Goal: Task Accomplishment & Management: Manage account settings

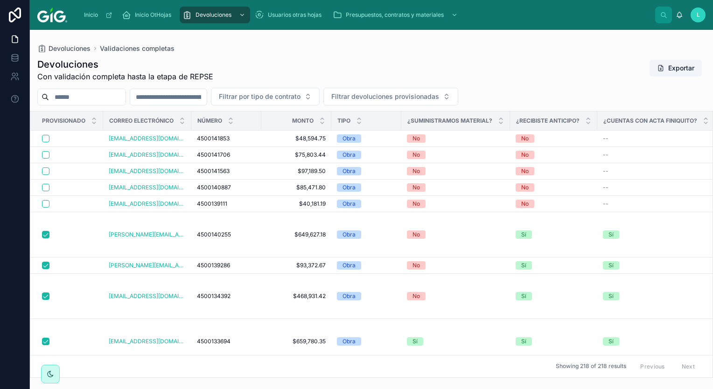
click at [614, 16] on div "Inicio Inicio OtHojas Devoluciones Usuarios otras hojas Presupuestos, contratos…" at bounding box center [365, 15] width 580 height 21
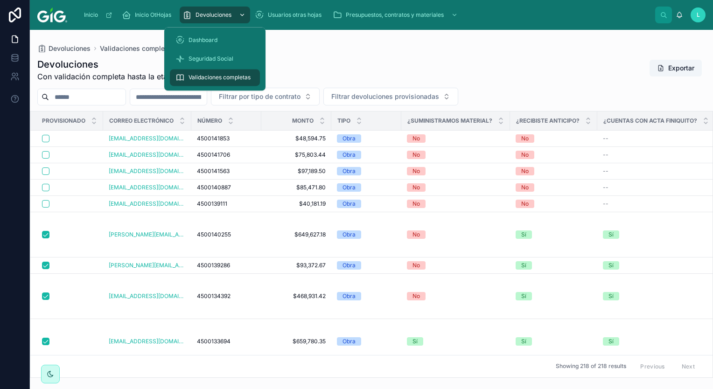
click at [207, 20] on div "Devoluciones" at bounding box center [214, 14] width 65 height 15
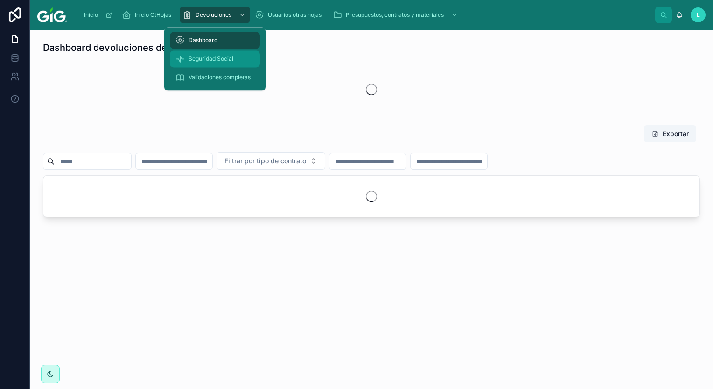
click at [213, 53] on div "Seguridad Social" at bounding box center [214, 58] width 79 height 15
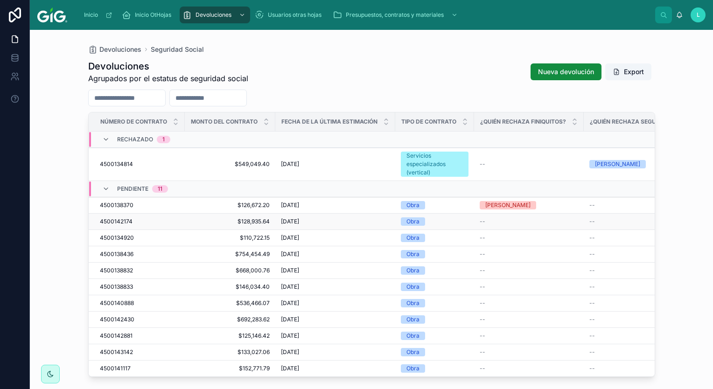
scroll to position [4, 0]
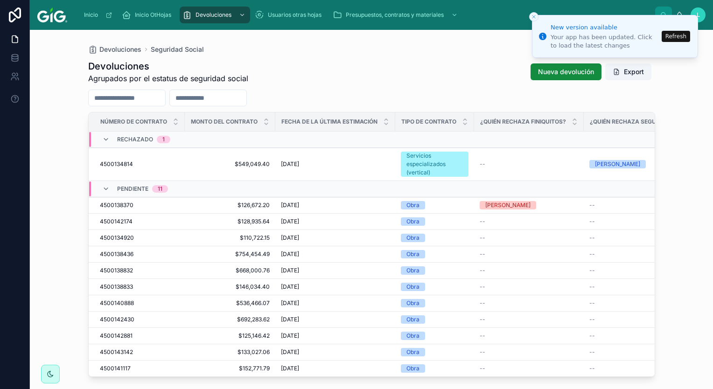
click at [618, 95] on div at bounding box center [371, 98] width 567 height 17
click at [257, 201] on span "$126,672.20" at bounding box center [229, 204] width 79 height 7
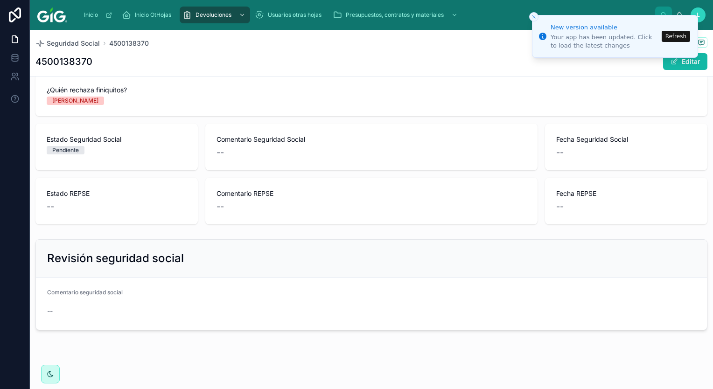
scroll to position [233, 0]
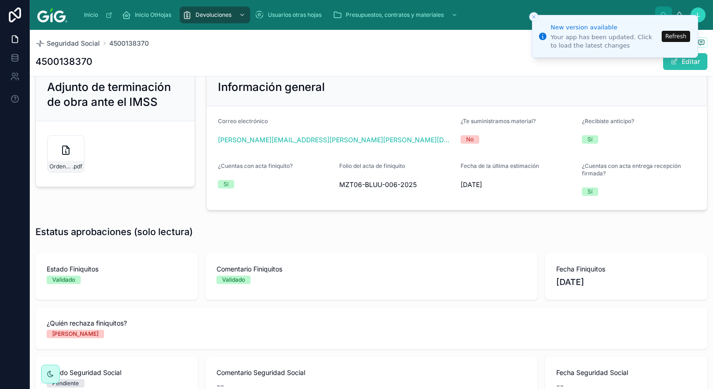
click at [682, 66] on button "Editar" at bounding box center [685, 61] width 44 height 17
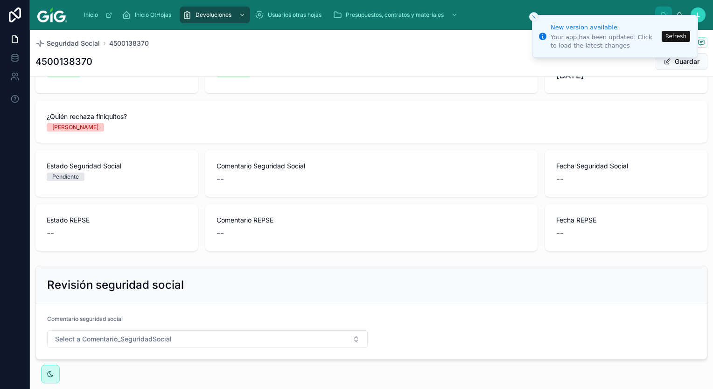
scroll to position [479, 0]
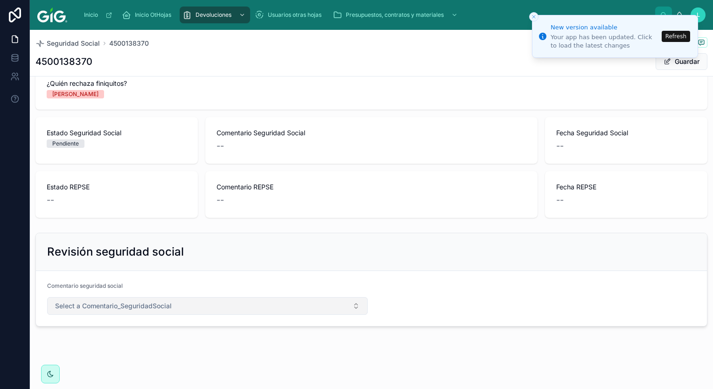
click at [130, 309] on span "Select a Comentario_SeguridadSocial" at bounding box center [113, 305] width 117 height 9
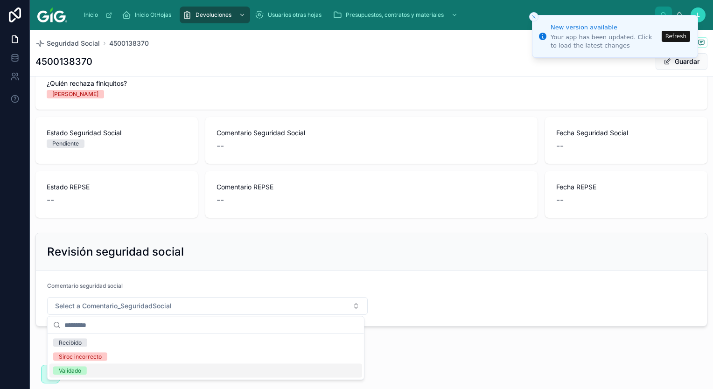
click at [70, 370] on div "Validado" at bounding box center [70, 371] width 22 height 8
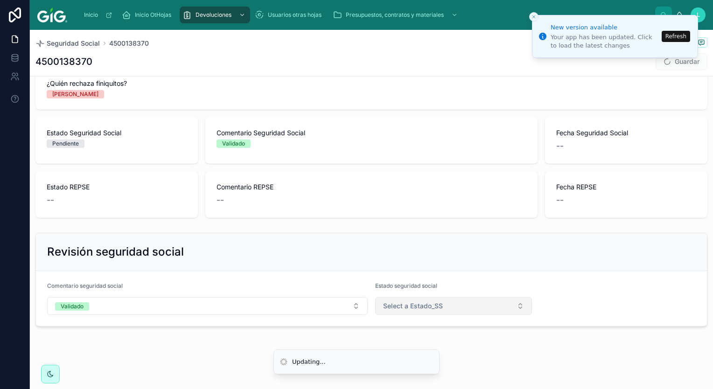
click at [421, 301] on span "Select a Estado_SS" at bounding box center [413, 305] width 60 height 9
click at [449, 355] on div "Rechazado" at bounding box center [449, 357] width 150 height 14
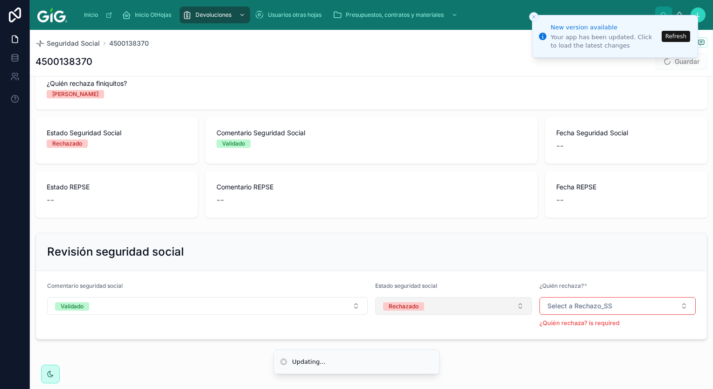
click at [425, 305] on button "Rechazado" at bounding box center [453, 306] width 157 height 18
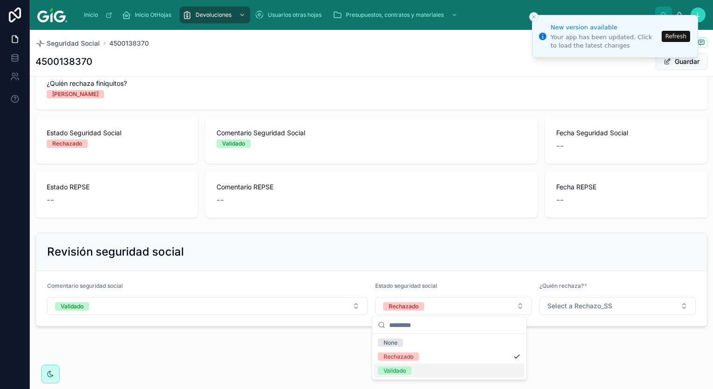
click at [449, 373] on div "Validado" at bounding box center [449, 371] width 150 height 14
click at [672, 60] on button "Guardar" at bounding box center [681, 61] width 52 height 17
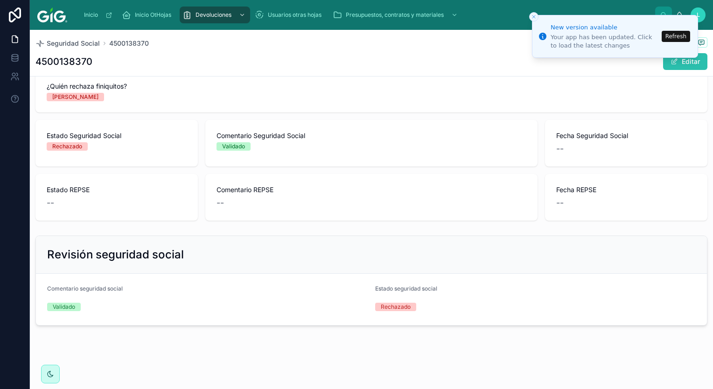
scroll to position [469, 0]
click at [534, 17] on line "Close toast" at bounding box center [533, 16] width 3 height 3
click at [535, 18] on icon "Close toast" at bounding box center [534, 17] width 6 height 6
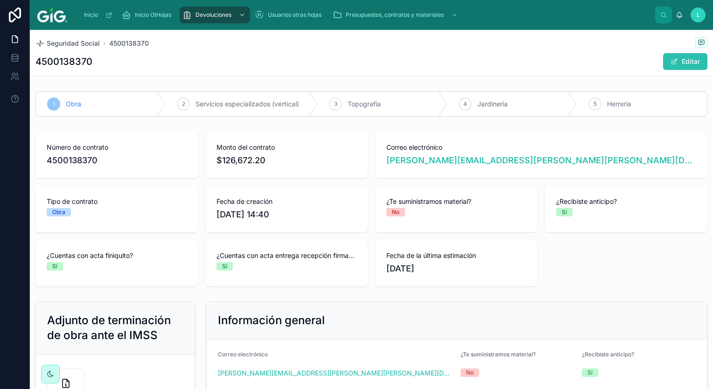
click at [676, 65] on button "Editar" at bounding box center [685, 61] width 44 height 17
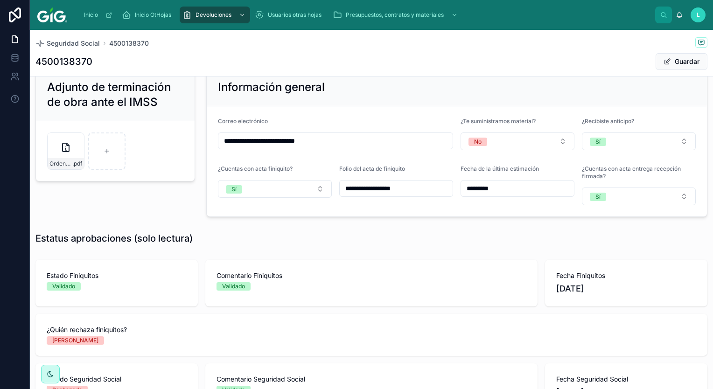
scroll to position [466, 0]
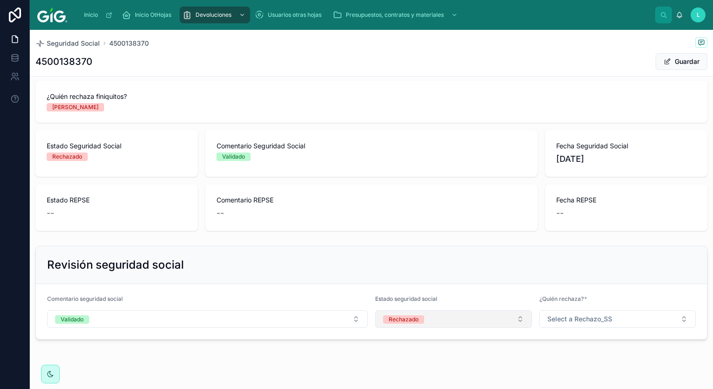
click at [417, 318] on span "Rechazado" at bounding box center [403, 319] width 41 height 8
click at [401, 299] on div "Validado" at bounding box center [394, 298] width 22 height 8
click at [675, 61] on button "Guardar" at bounding box center [681, 61] width 52 height 17
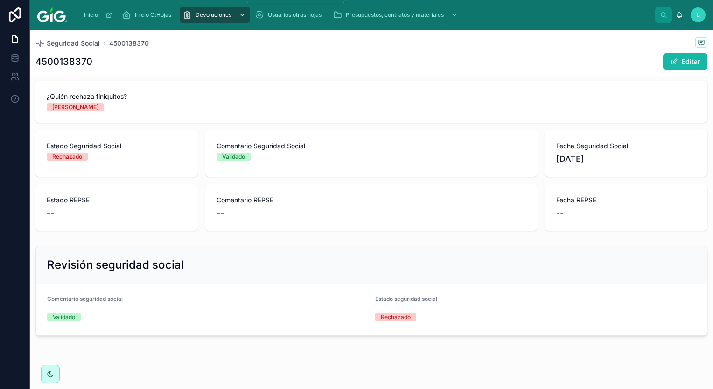
click at [225, 19] on div "Devoluciones" at bounding box center [214, 14] width 65 height 15
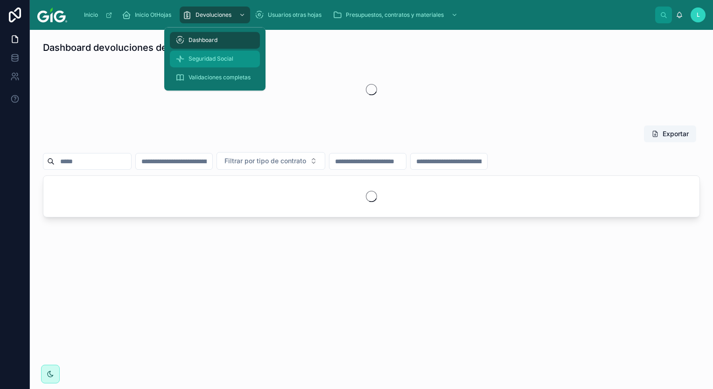
click at [226, 55] on span "Seguridad Social" at bounding box center [210, 58] width 45 height 7
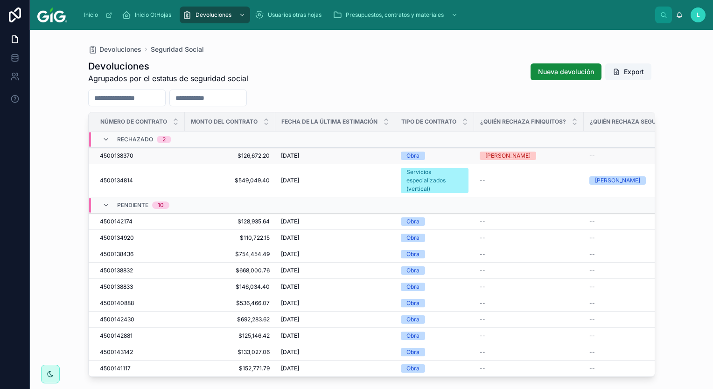
click at [170, 157] on div "4500138370 4500138370" at bounding box center [139, 155] width 79 height 7
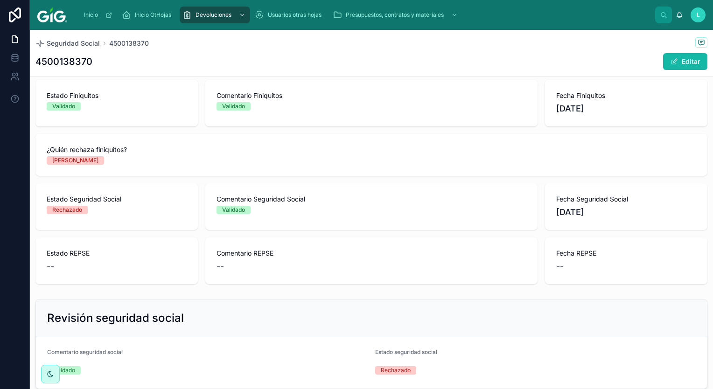
scroll to position [469, 0]
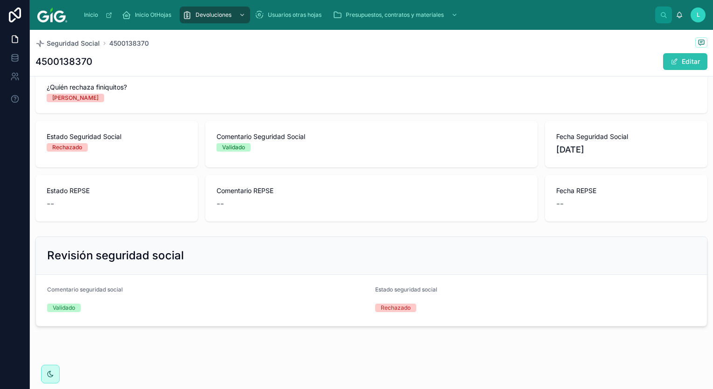
click at [670, 59] on span at bounding box center [673, 61] width 7 height 7
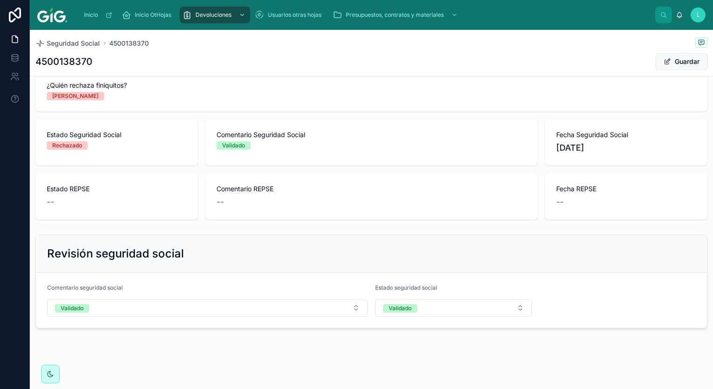
scroll to position [479, 0]
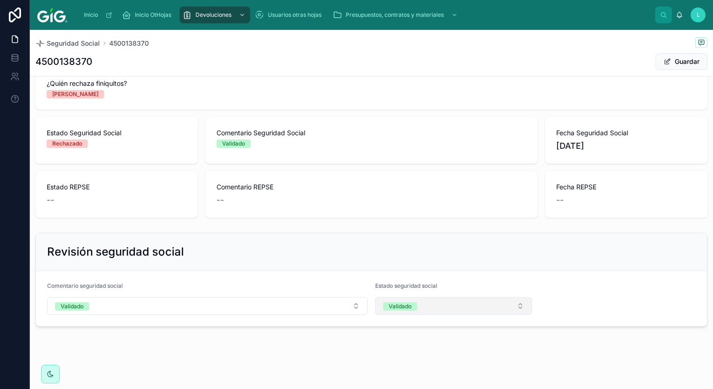
click at [430, 304] on button "Validado" at bounding box center [453, 306] width 157 height 18
click at [422, 370] on div "Validado" at bounding box center [449, 371] width 150 height 14
click at [418, 310] on button "Select a Estado_SS" at bounding box center [453, 306] width 157 height 18
click at [407, 355] on span "Validado" at bounding box center [395, 357] width 34 height 8
click at [666, 62] on button "Guardar" at bounding box center [681, 61] width 52 height 17
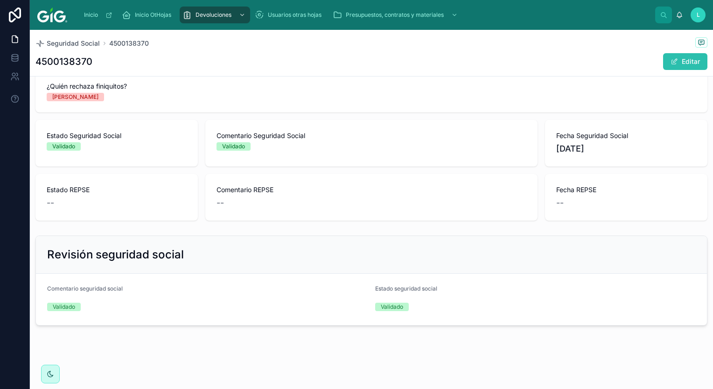
scroll to position [469, 0]
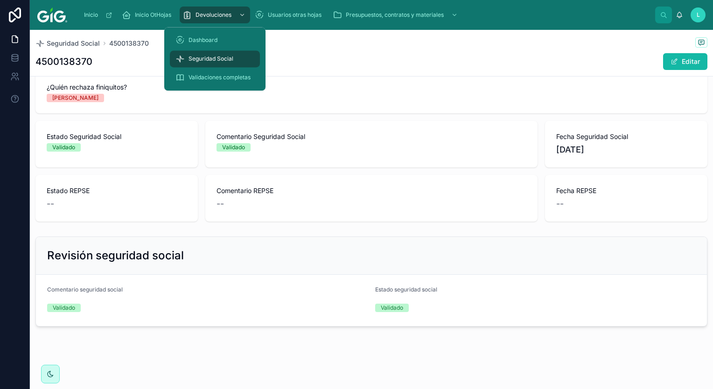
click at [211, 59] on span "Seguridad Social" at bounding box center [210, 58] width 45 height 7
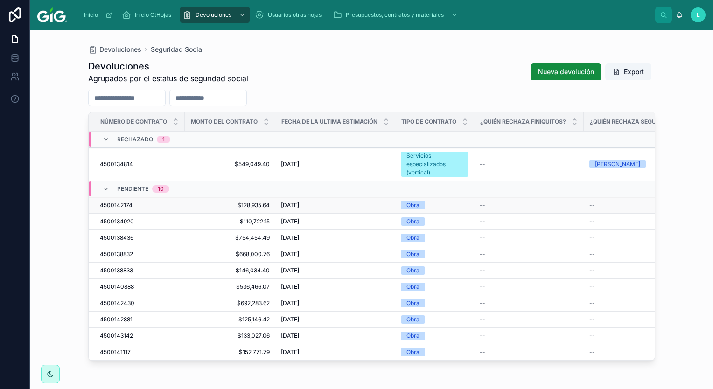
click at [245, 201] on span "$128,935.64" at bounding box center [229, 204] width 79 height 7
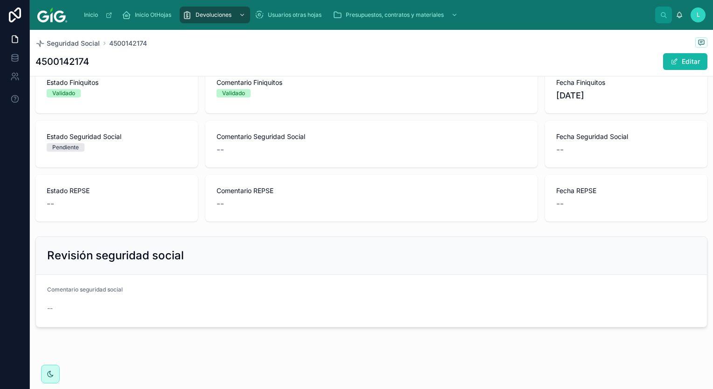
scroll to position [421, 0]
click at [681, 57] on button "Editar" at bounding box center [685, 61] width 44 height 17
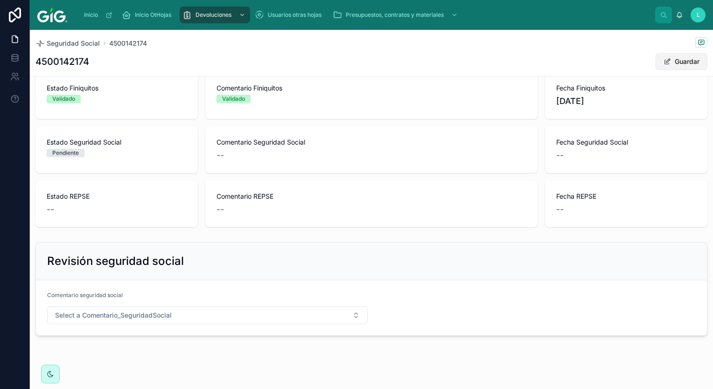
scroll to position [427, 0]
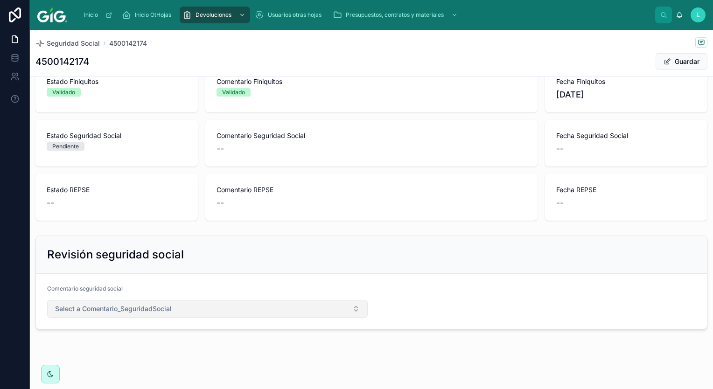
click at [78, 305] on span "Select a Comentario_SeguridadSocial" at bounding box center [113, 308] width 117 height 9
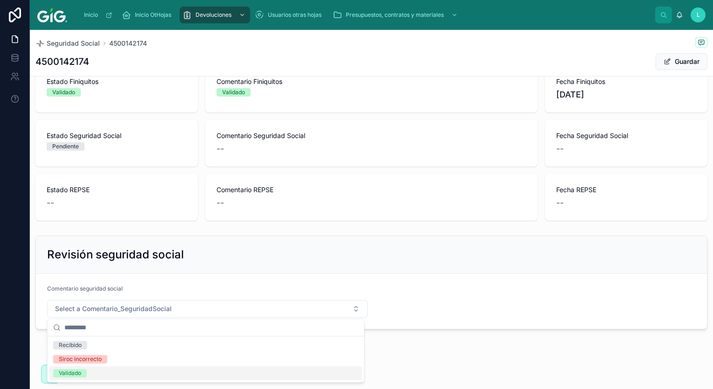
click at [86, 373] on span "Validado" at bounding box center [70, 373] width 34 height 8
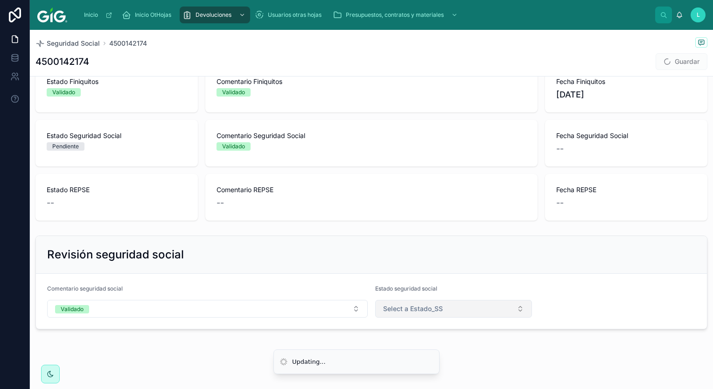
click at [413, 308] on span "Select a Estado_SS" at bounding box center [413, 308] width 60 height 9
click at [426, 376] on div "Validado" at bounding box center [449, 373] width 150 height 14
click at [674, 60] on button "Guardar" at bounding box center [681, 61] width 52 height 17
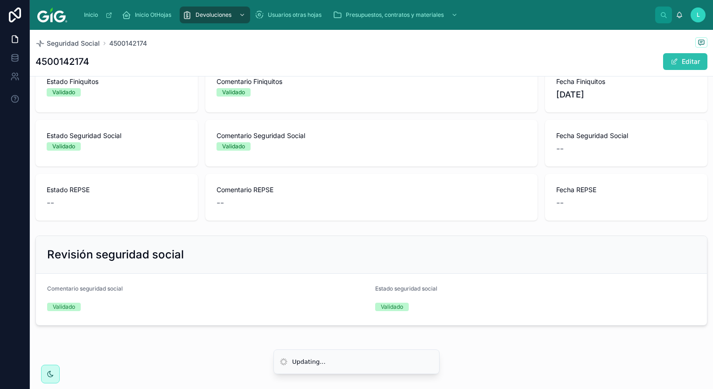
scroll to position [420, 0]
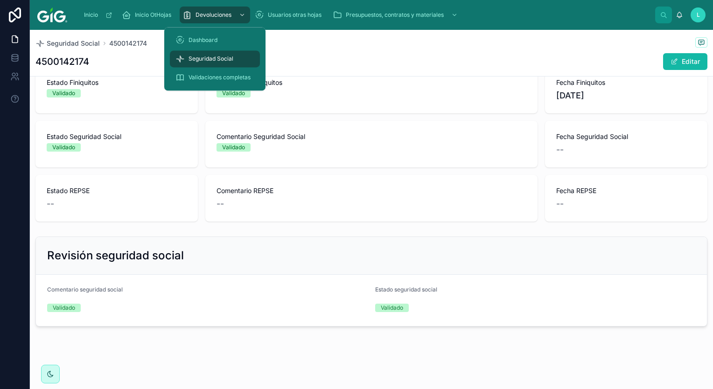
click at [225, 62] on span "Seguridad Social" at bounding box center [210, 58] width 45 height 7
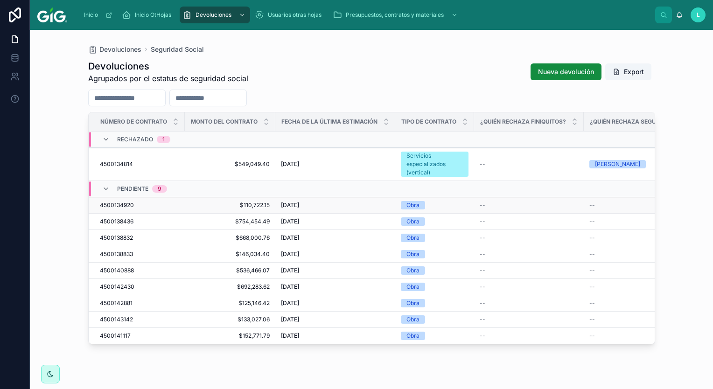
click at [243, 205] on span "$110,722.15" at bounding box center [229, 204] width 79 height 7
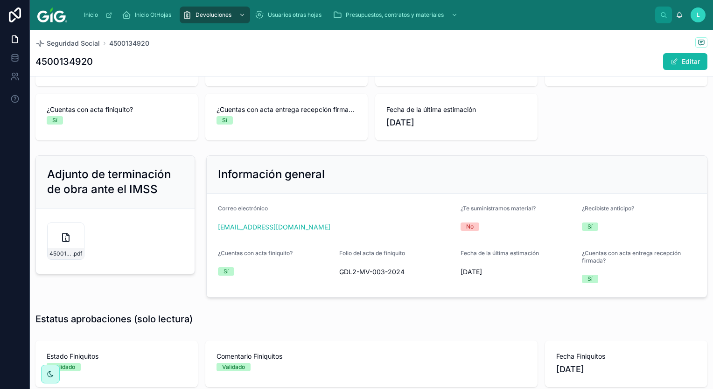
scroll to position [233, 0]
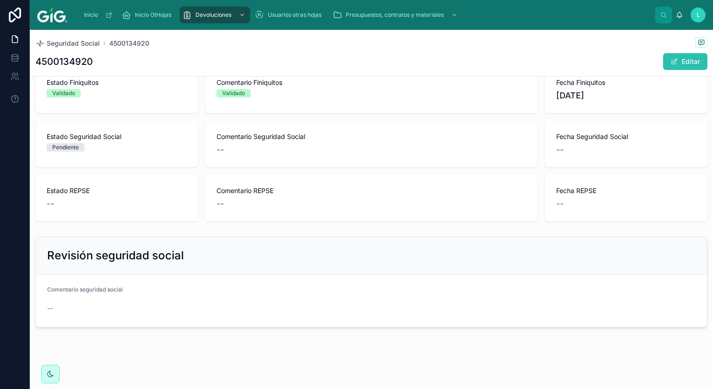
click at [686, 61] on button "Editar" at bounding box center [685, 61] width 44 height 17
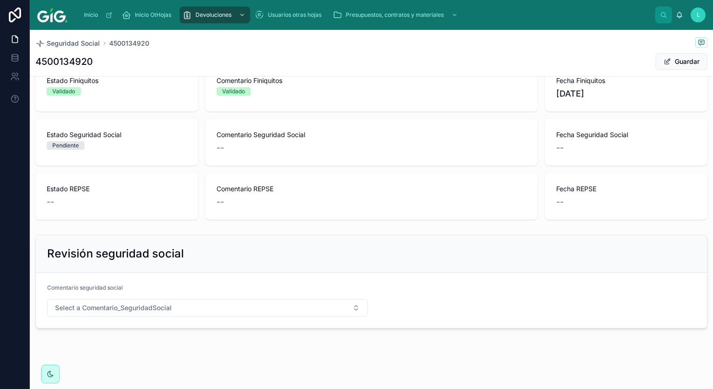
scroll to position [430, 0]
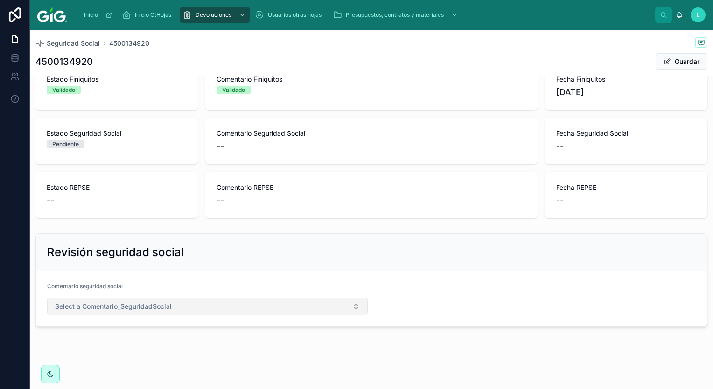
click at [147, 299] on button "Select a Comentario_SeguridadSocial" at bounding box center [207, 307] width 320 height 18
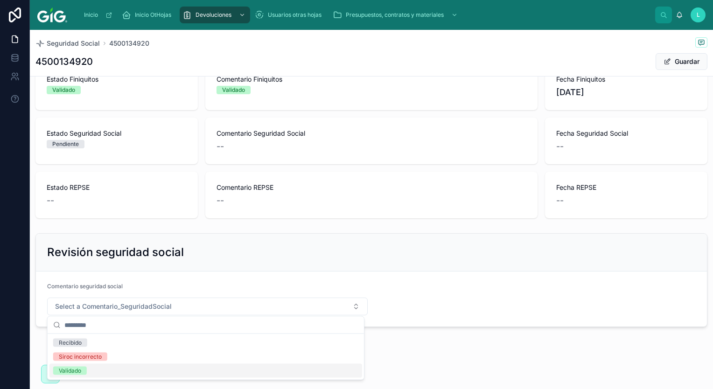
click at [112, 370] on div "Validado" at bounding box center [205, 371] width 313 height 14
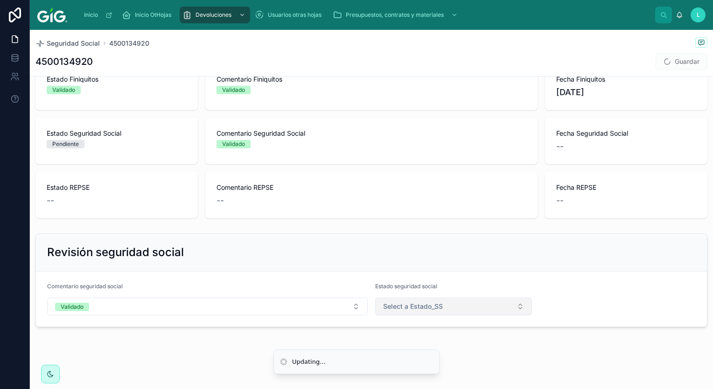
click at [396, 303] on span "Select a Estado_SS" at bounding box center [413, 306] width 60 height 9
click at [484, 374] on div "Validado" at bounding box center [449, 371] width 150 height 14
click at [665, 55] on button "Guardar" at bounding box center [681, 61] width 52 height 17
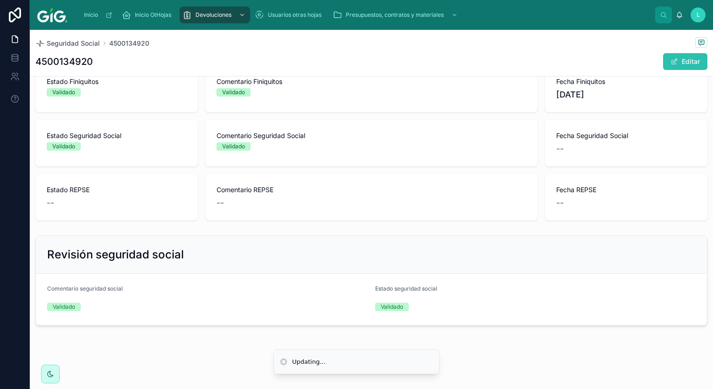
scroll to position [420, 0]
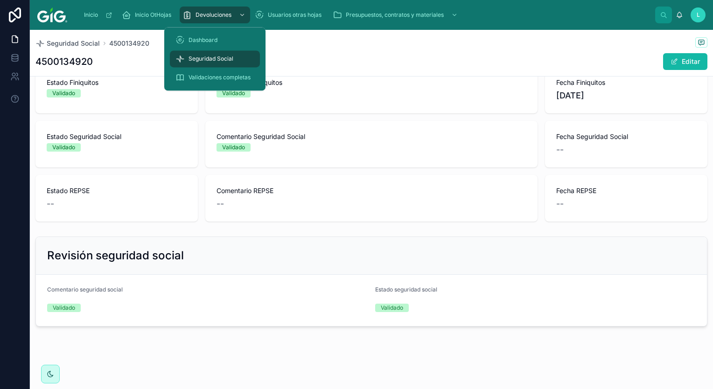
click at [209, 55] on div "Seguridad Social" at bounding box center [214, 58] width 79 height 15
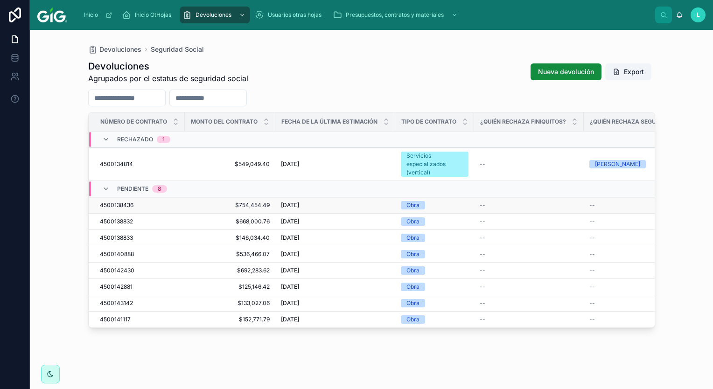
click at [247, 203] on span "$754,454.49" at bounding box center [229, 204] width 79 height 7
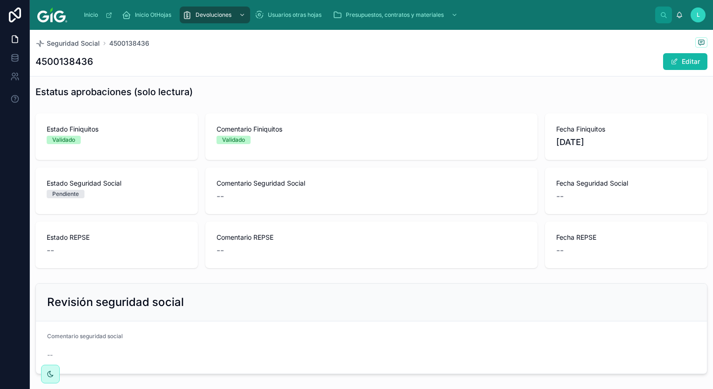
scroll to position [421, 0]
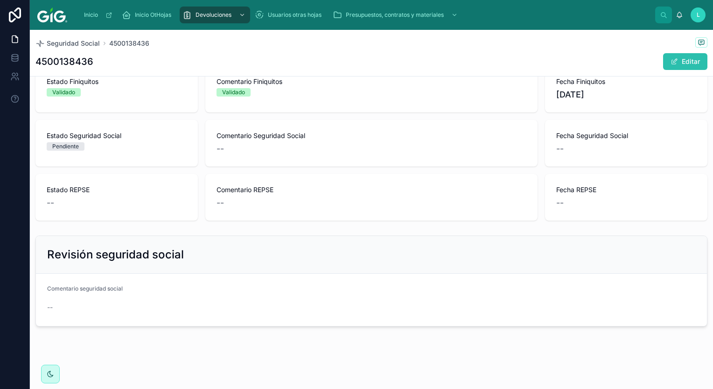
click at [686, 56] on button "Editar" at bounding box center [685, 61] width 44 height 17
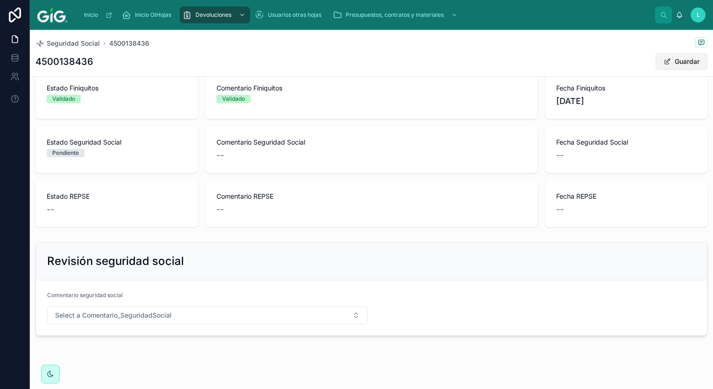
scroll to position [427, 0]
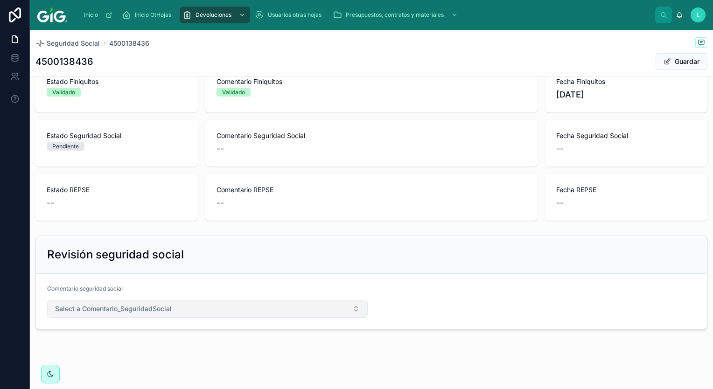
click at [126, 307] on span "Select a Comentario_SeguridadSocial" at bounding box center [113, 308] width 117 height 9
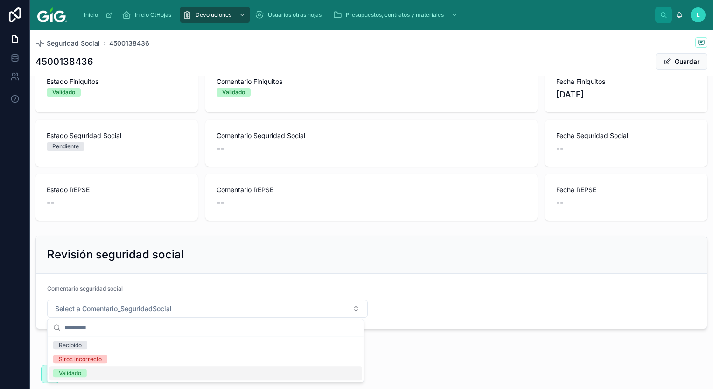
click at [88, 374] on div "Validado" at bounding box center [205, 373] width 313 height 14
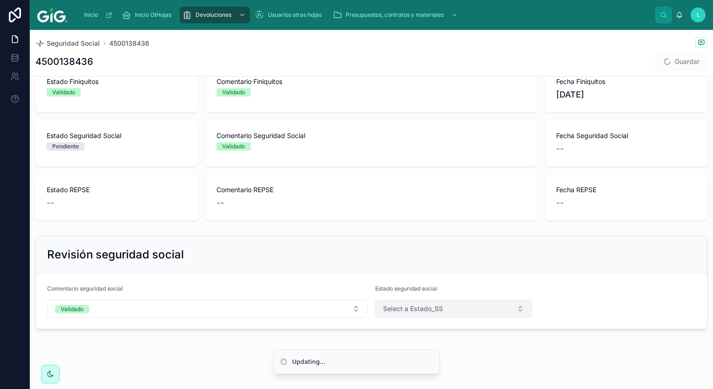
click at [439, 305] on button "Select a Estado_SS" at bounding box center [453, 309] width 157 height 18
click at [461, 375] on div "Validado" at bounding box center [449, 373] width 150 height 14
click at [687, 63] on button "Guardar" at bounding box center [681, 61] width 52 height 17
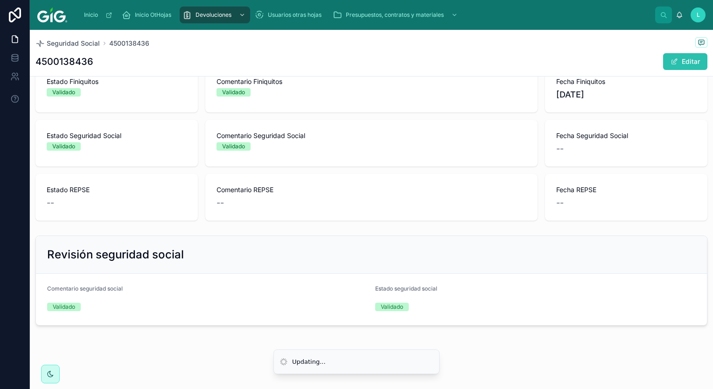
scroll to position [420, 0]
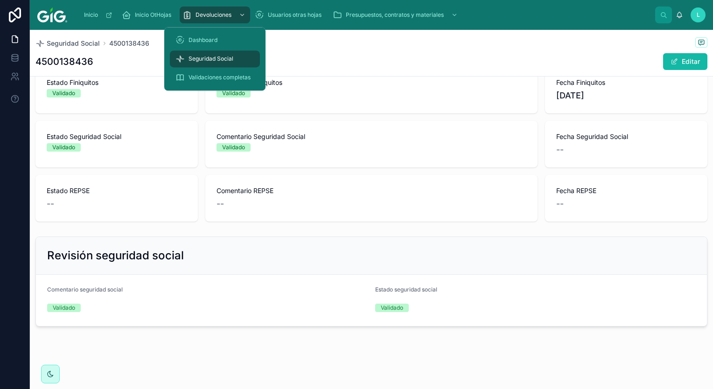
click at [230, 57] on span "Seguridad Social" at bounding box center [210, 58] width 45 height 7
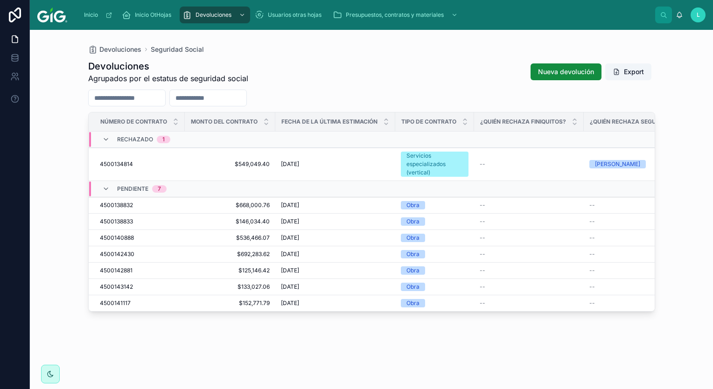
click at [256, 204] on span "$668,000.76" at bounding box center [229, 204] width 79 height 7
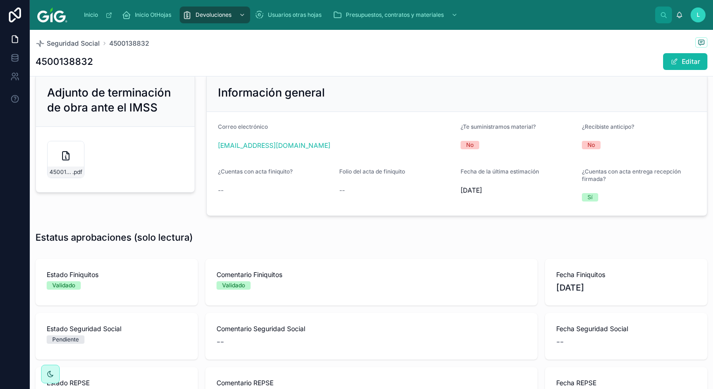
scroll to position [280, 0]
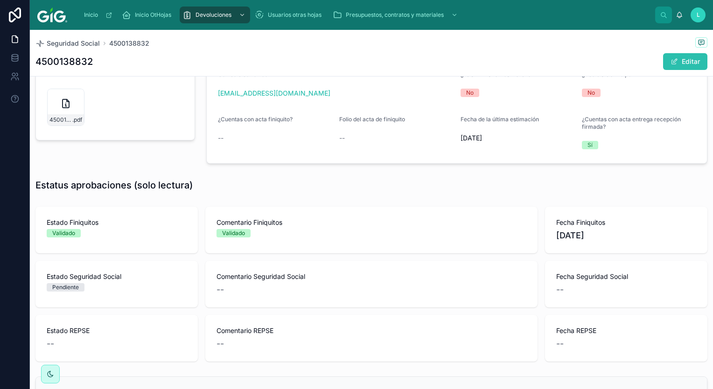
click at [678, 66] on button "Editar" at bounding box center [685, 61] width 44 height 17
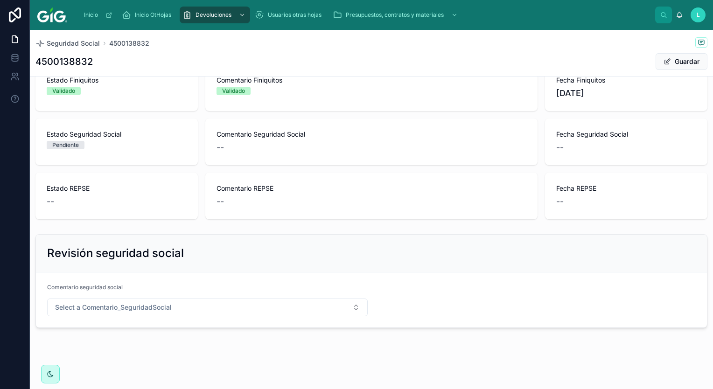
scroll to position [430, 0]
click at [107, 309] on span "Select a Comentario_SeguridadSocial" at bounding box center [113, 306] width 117 height 9
click at [111, 369] on div "Validado" at bounding box center [205, 371] width 313 height 14
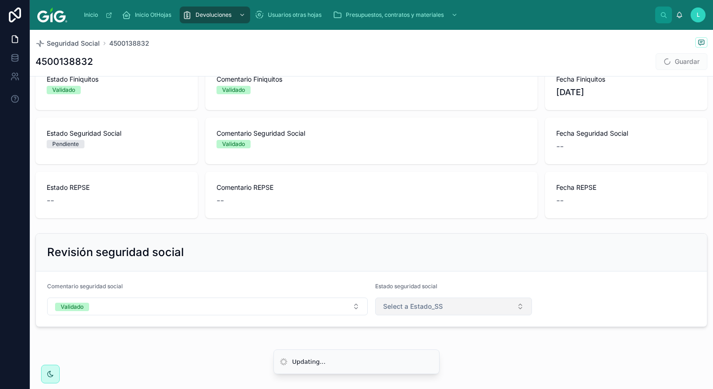
click at [436, 299] on button "Select a Estado_SS" at bounding box center [453, 307] width 157 height 18
click at [450, 371] on div "Validado" at bounding box center [449, 371] width 150 height 14
click at [681, 60] on button "Guardar" at bounding box center [681, 61] width 52 height 17
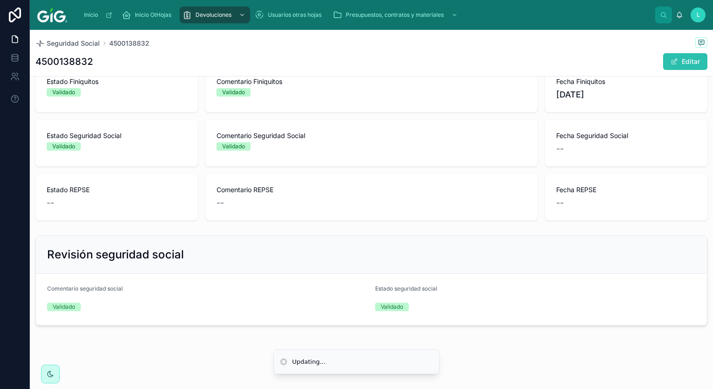
scroll to position [420, 0]
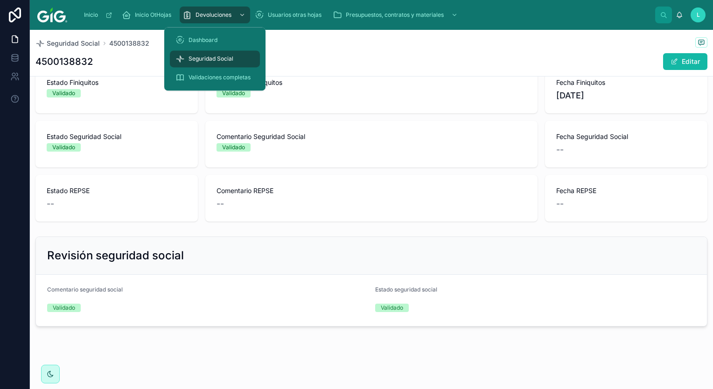
click at [207, 59] on span "Seguridad Social" at bounding box center [210, 58] width 45 height 7
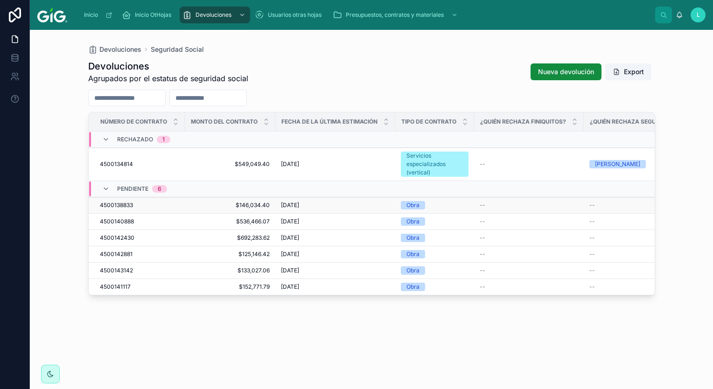
click at [243, 204] on span "$146,034.40" at bounding box center [229, 204] width 79 height 7
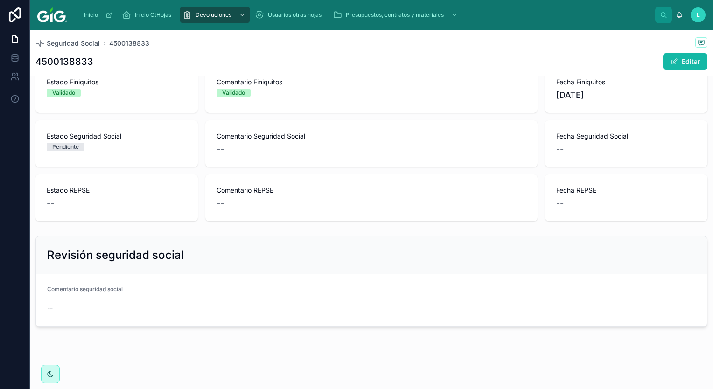
scroll to position [421, 0]
click at [667, 54] on button "Editar" at bounding box center [685, 61] width 44 height 17
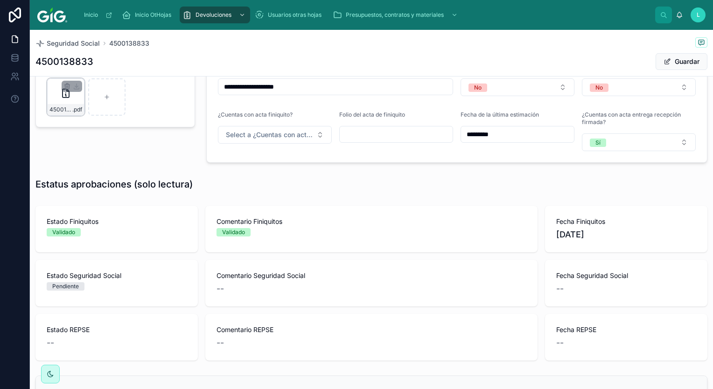
click at [68, 100] on div "4500138833-oc .pdf" at bounding box center [65, 96] width 37 height 37
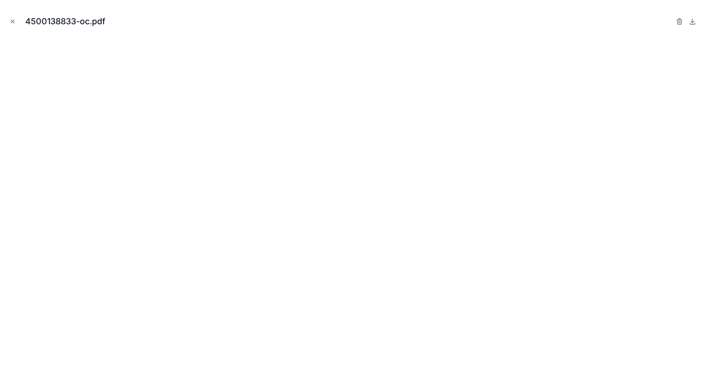
click at [13, 18] on icon "Close modal" at bounding box center [12, 21] width 7 height 7
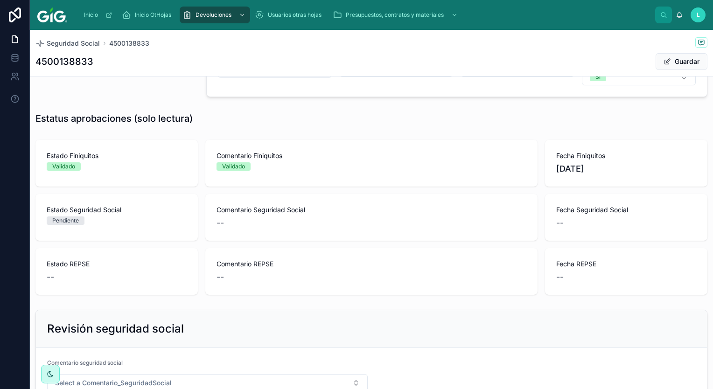
scroll to position [430, 0]
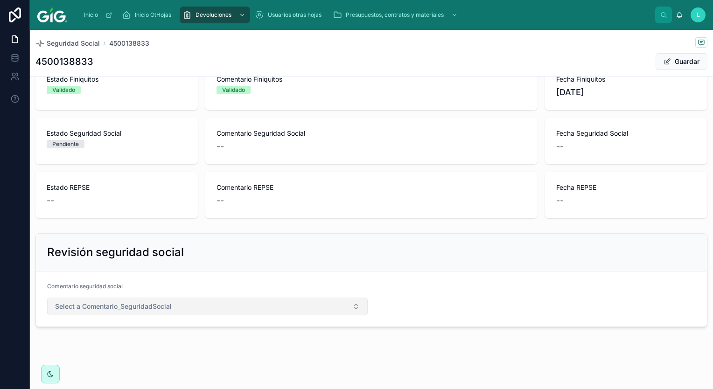
click at [201, 303] on button "Select a Comentario_SeguridadSocial" at bounding box center [207, 307] width 320 height 18
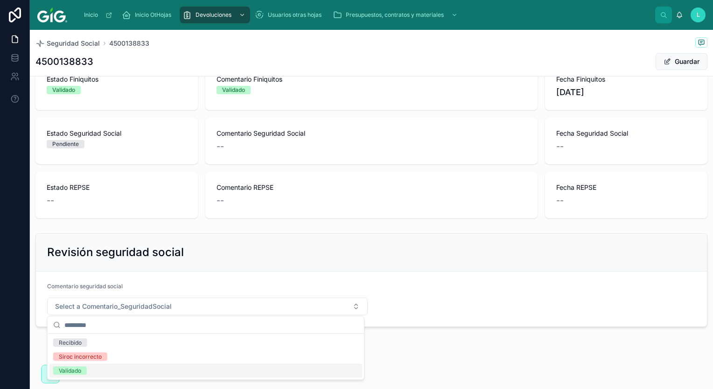
click at [164, 371] on div "Validado" at bounding box center [205, 371] width 313 height 14
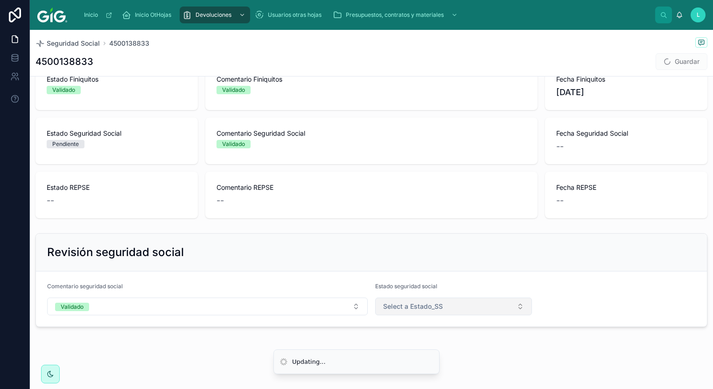
click at [412, 299] on button "Select a Estado_SS" at bounding box center [453, 307] width 157 height 18
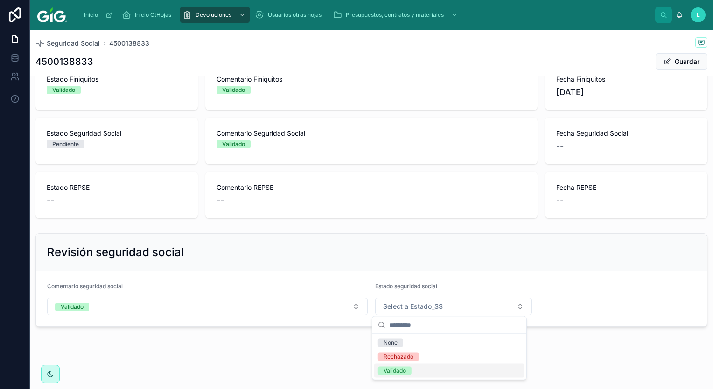
click at [472, 373] on div "Validado" at bounding box center [449, 371] width 150 height 14
click at [667, 61] on button "Guardar" at bounding box center [681, 61] width 52 height 17
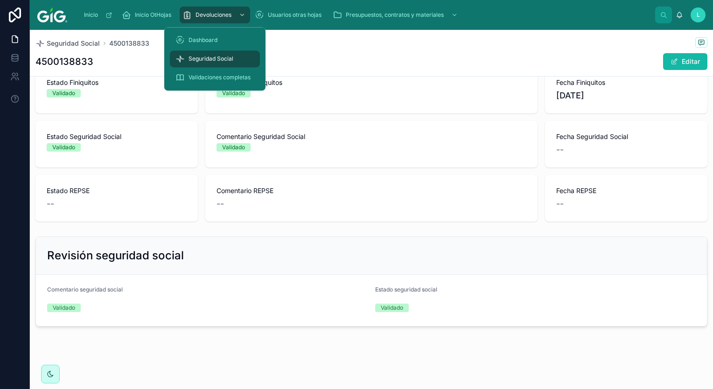
click at [224, 61] on span "Seguridad Social" at bounding box center [210, 58] width 45 height 7
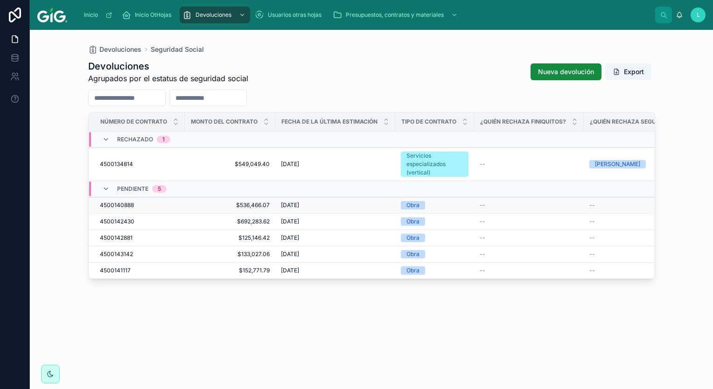
click at [113, 206] on span "4500140888" at bounding box center [117, 204] width 34 height 7
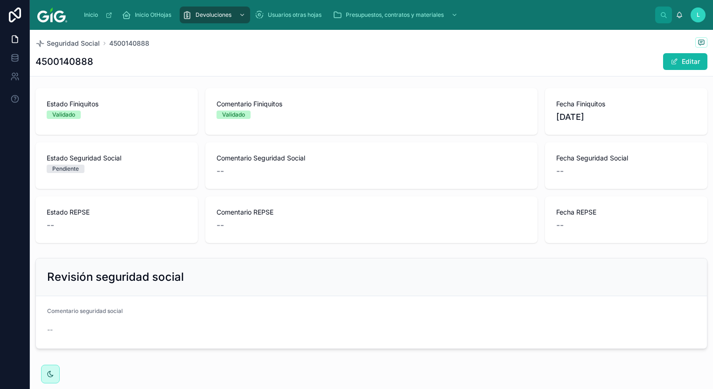
scroll to position [421, 0]
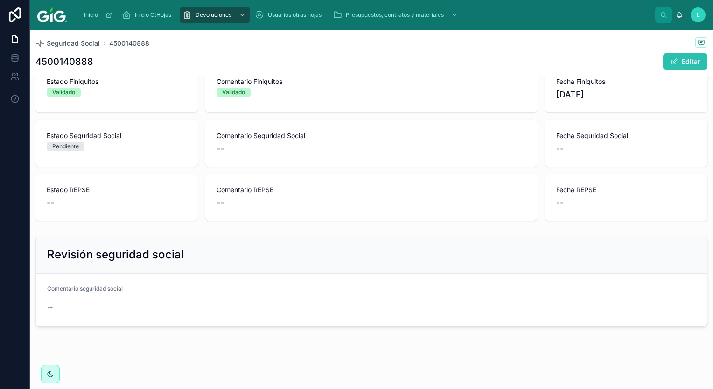
click at [679, 68] on button "Editar" at bounding box center [685, 61] width 44 height 17
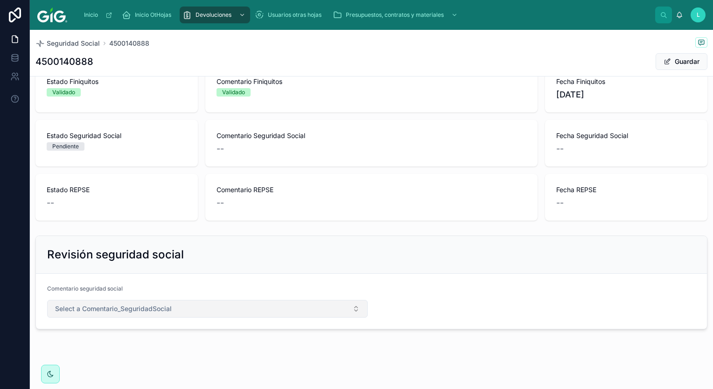
click at [100, 301] on button "Select a Comentario_SeguridadSocial" at bounding box center [207, 309] width 320 height 18
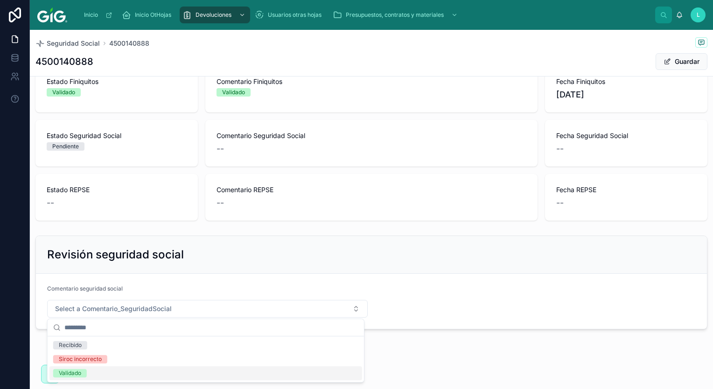
click at [83, 377] on div "Validado" at bounding box center [205, 373] width 313 height 14
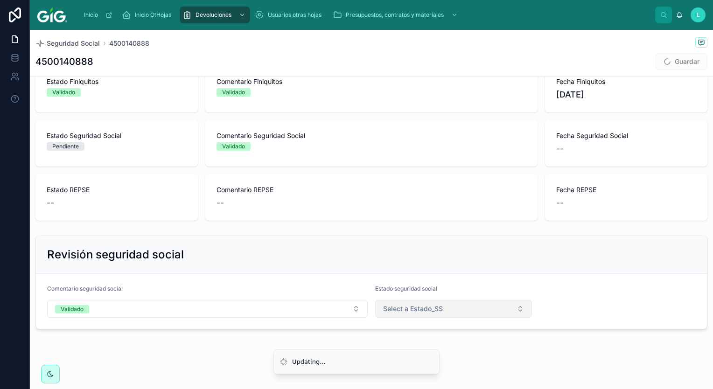
click at [460, 312] on button "Select a Estado_SS" at bounding box center [453, 309] width 157 height 18
click at [468, 371] on div "Validado" at bounding box center [449, 373] width 150 height 14
click at [687, 64] on button "Guardar" at bounding box center [681, 61] width 52 height 17
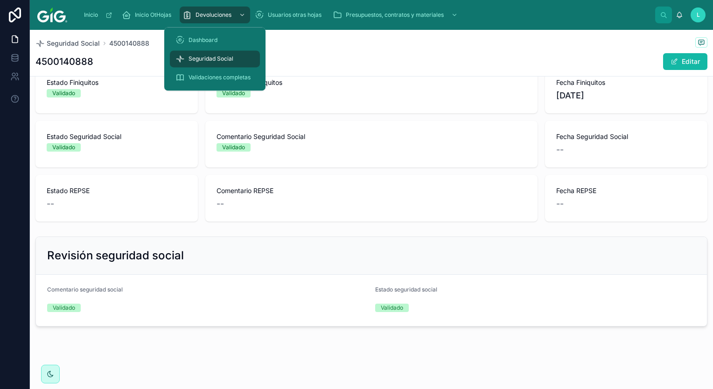
click at [218, 56] on span "Seguridad Social" at bounding box center [210, 58] width 45 height 7
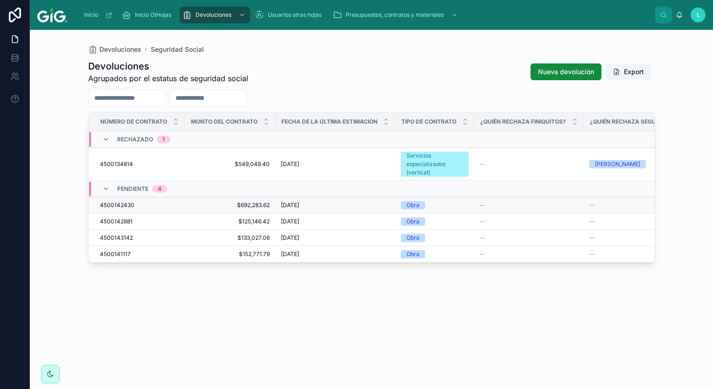
click at [263, 206] on span "$692,283.62" at bounding box center [229, 204] width 79 height 7
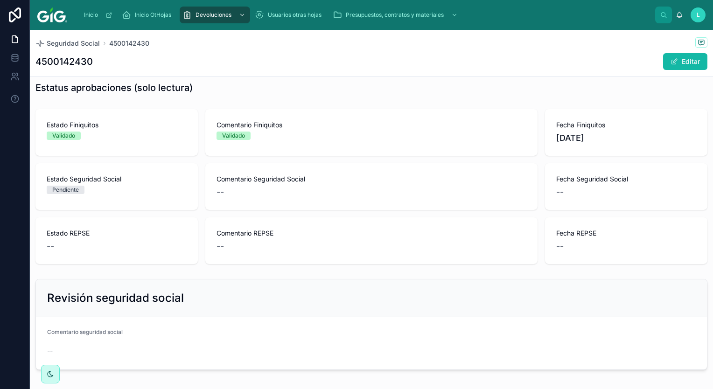
scroll to position [420, 0]
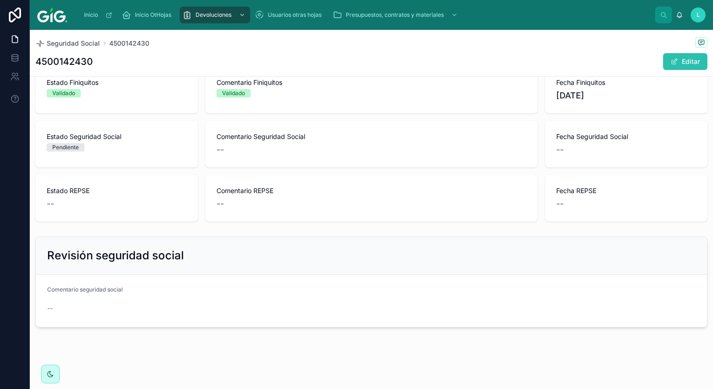
click at [674, 58] on button "Editar" at bounding box center [685, 61] width 44 height 17
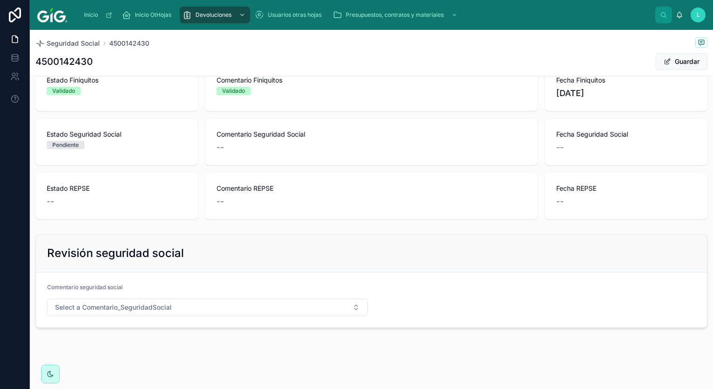
scroll to position [430, 0]
click at [156, 296] on div "Comentario seguridad social Select a Comentario_SeguridadSocial" at bounding box center [207, 299] width 320 height 33
click at [156, 303] on span "Select a Comentario_SeguridadSocial" at bounding box center [113, 306] width 117 height 9
click at [123, 376] on div "Validado" at bounding box center [205, 371] width 313 height 14
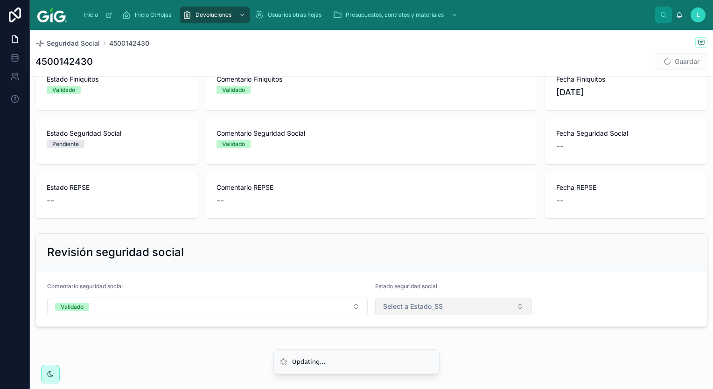
click at [463, 300] on button "Select a Estado_SS" at bounding box center [453, 307] width 157 height 18
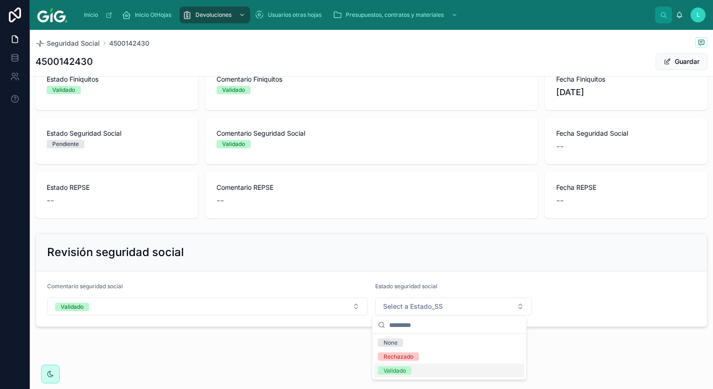
click at [457, 374] on div "Validado" at bounding box center [449, 371] width 150 height 14
click at [677, 63] on button "Guardar" at bounding box center [681, 61] width 52 height 17
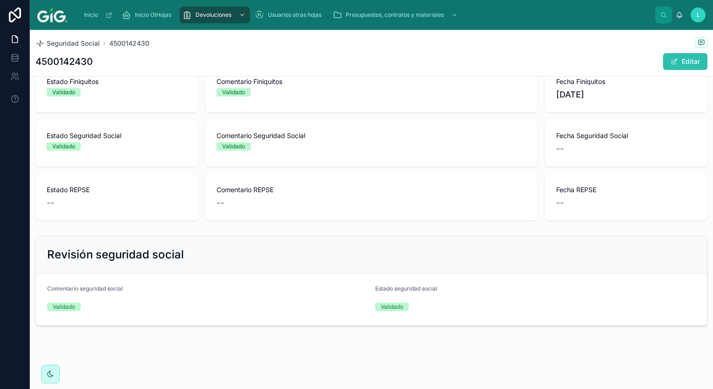
scroll to position [420, 0]
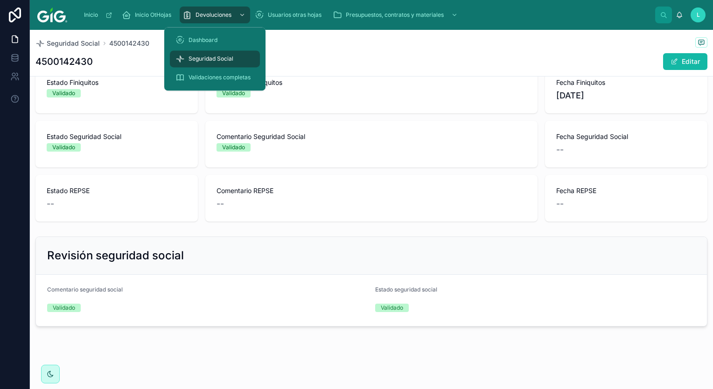
click at [216, 60] on span "Seguridad Social" at bounding box center [210, 58] width 45 height 7
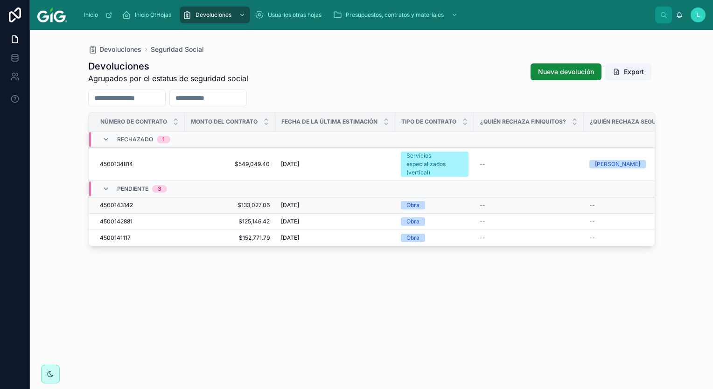
click at [243, 204] on span "$133,027.06" at bounding box center [229, 204] width 79 height 7
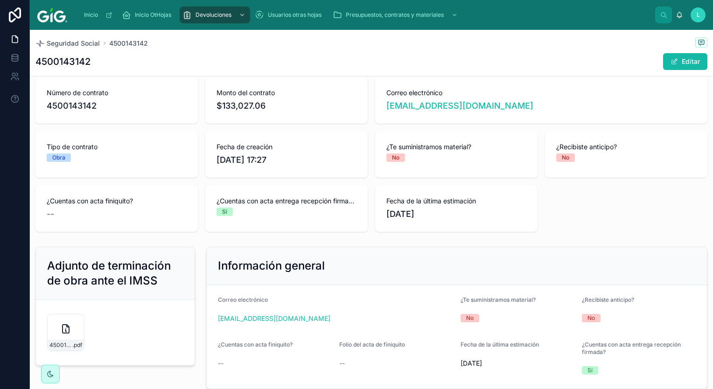
scroll to position [187, 0]
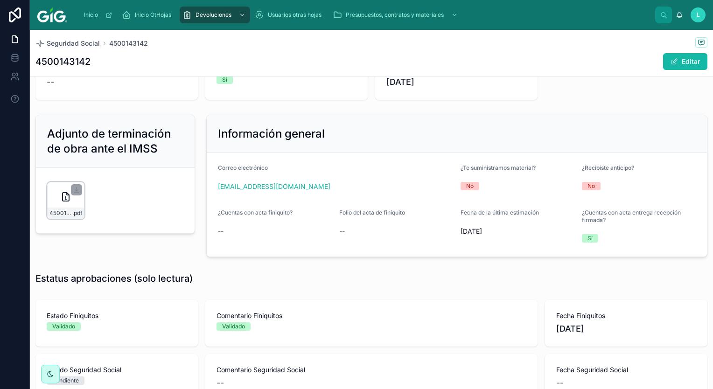
click at [56, 204] on div "4500143142-oc .pdf" at bounding box center [65, 200] width 37 height 37
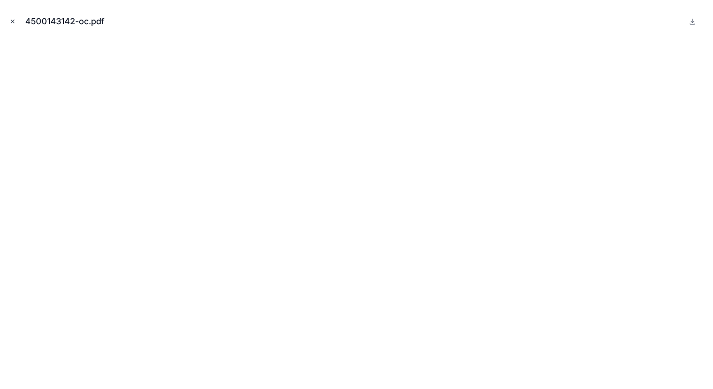
click at [11, 21] on icon "Close modal" at bounding box center [12, 21] width 7 height 7
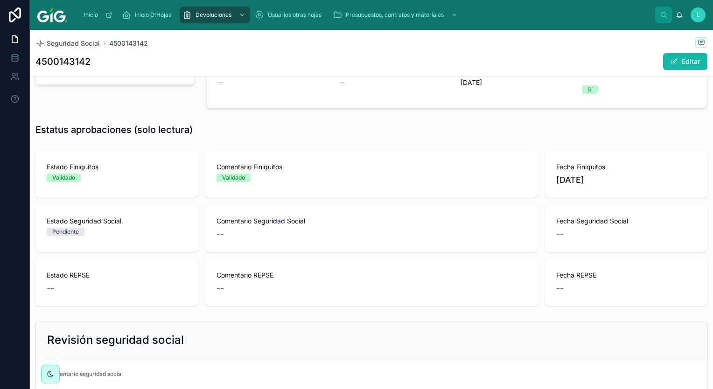
scroll to position [420, 0]
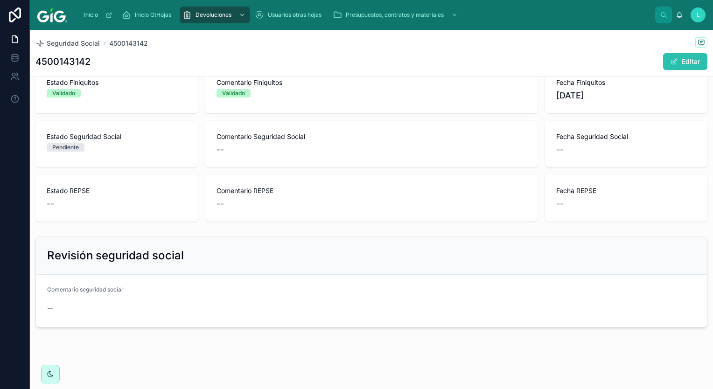
click at [680, 61] on button "Editar" at bounding box center [685, 61] width 44 height 17
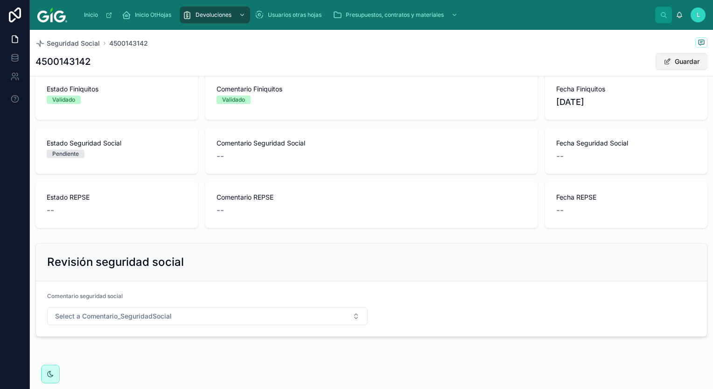
scroll to position [426, 0]
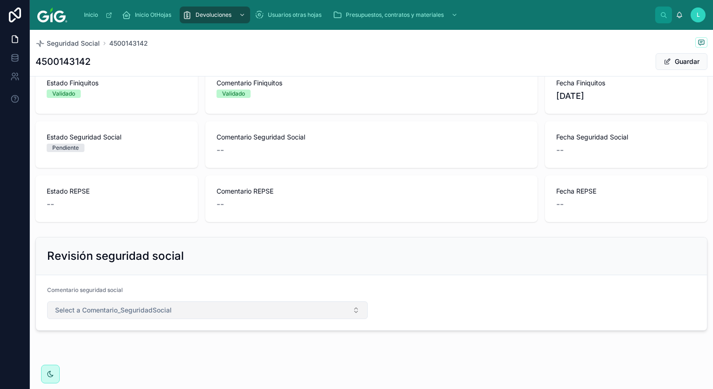
click at [110, 307] on span "Select a Comentario_SeguridadSocial" at bounding box center [113, 310] width 117 height 9
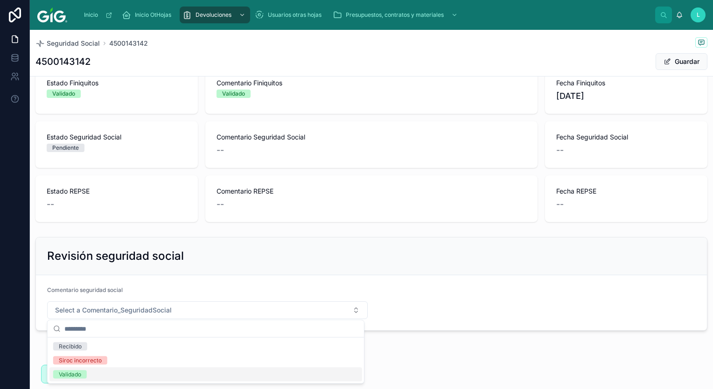
click at [84, 375] on span "Validado" at bounding box center [70, 374] width 34 height 8
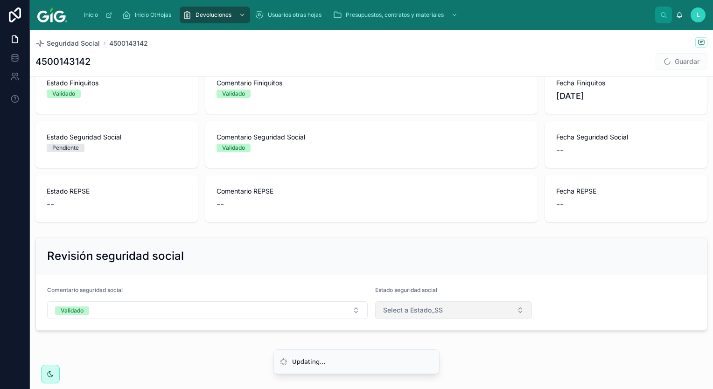
click at [448, 307] on button "Select a Estado_SS" at bounding box center [453, 310] width 157 height 18
click at [458, 380] on div "Validado" at bounding box center [449, 375] width 150 height 14
click at [680, 63] on button "Guardar" at bounding box center [681, 61] width 52 height 17
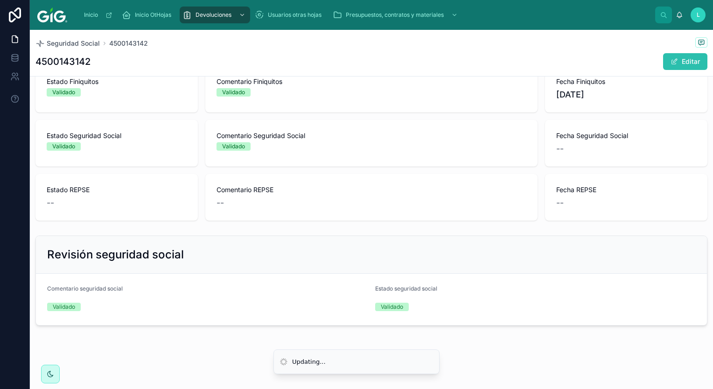
scroll to position [420, 0]
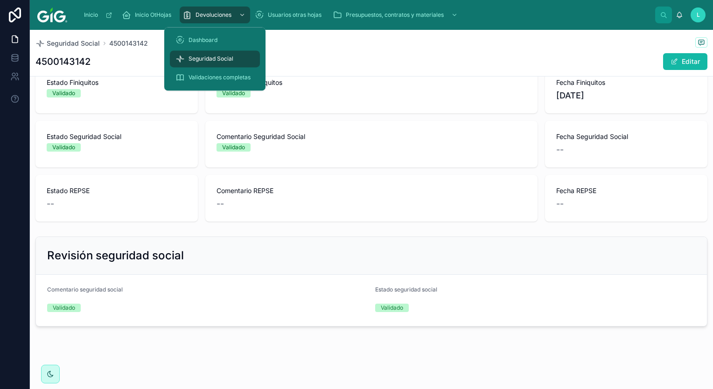
click at [200, 57] on span "Seguridad Social" at bounding box center [210, 58] width 45 height 7
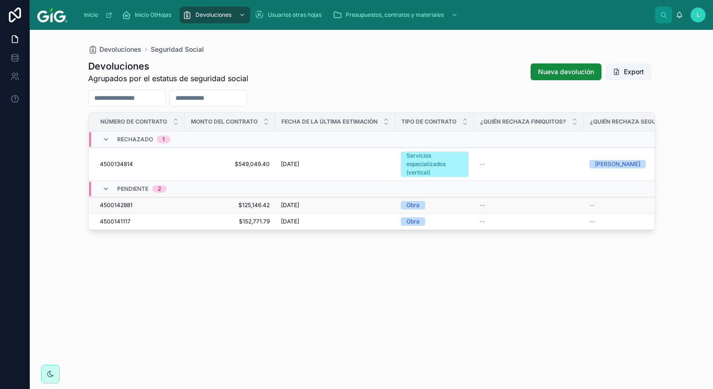
click at [245, 201] on td "$125,146.42 $125,146.42" at bounding box center [230, 205] width 90 height 16
click at [248, 206] on span "$125,146.42" at bounding box center [229, 204] width 79 height 7
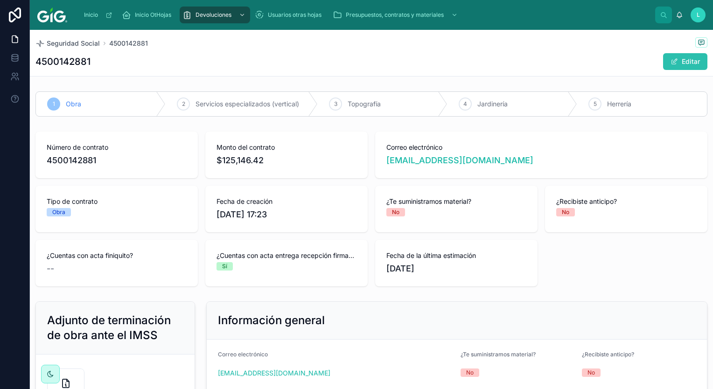
click at [686, 61] on button "Editar" at bounding box center [685, 61] width 44 height 17
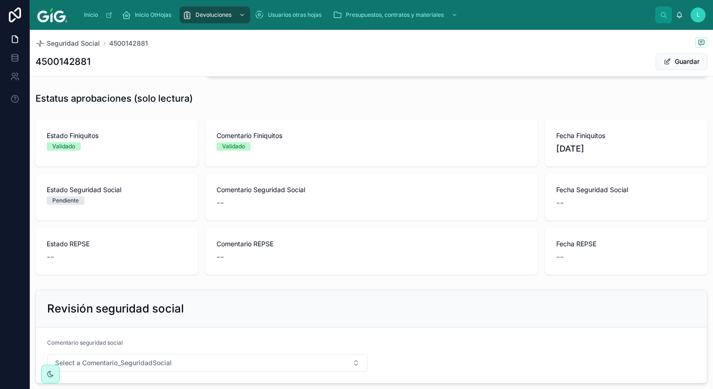
scroll to position [430, 0]
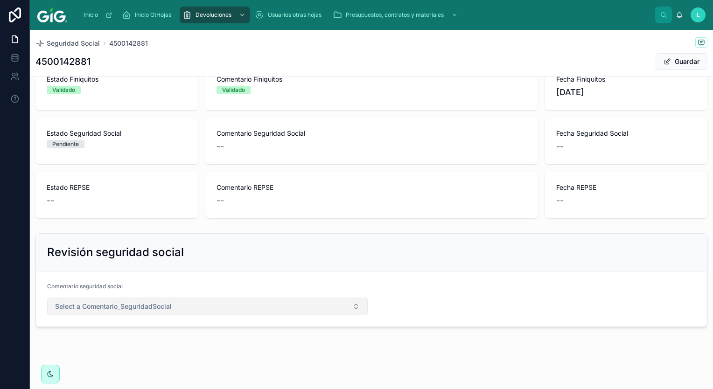
click at [226, 303] on button "Select a Comentario_SeguridadSocial" at bounding box center [207, 307] width 320 height 18
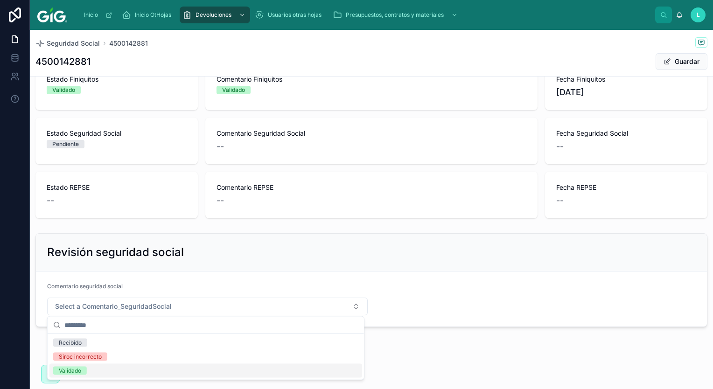
click at [163, 367] on div "Validado" at bounding box center [205, 371] width 313 height 14
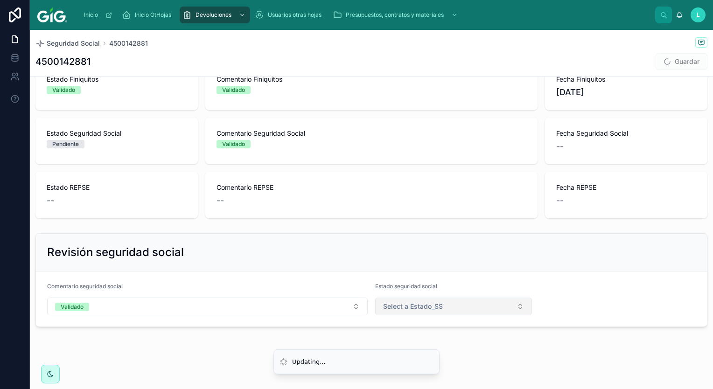
click at [449, 309] on button "Select a Estado_SS" at bounding box center [453, 307] width 157 height 18
click at [452, 374] on div "Validado" at bounding box center [449, 371] width 150 height 14
click at [665, 57] on button "Guardar" at bounding box center [681, 61] width 52 height 17
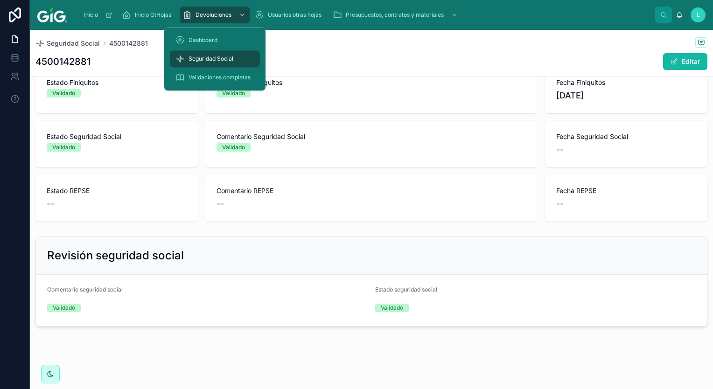
click at [236, 63] on div "Seguridad Social" at bounding box center [214, 58] width 79 height 15
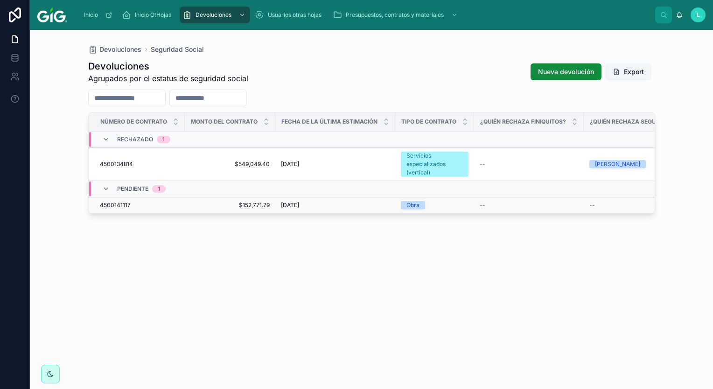
click at [254, 201] on span "$152,771.79" at bounding box center [229, 204] width 79 height 7
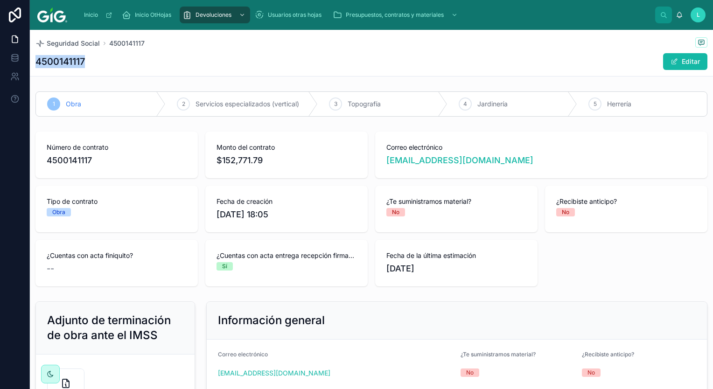
drag, startPoint x: 89, startPoint y: 61, endPoint x: 36, endPoint y: 63, distance: 52.3
click at [36, 63] on div "4500141117 Editar" at bounding box center [371, 62] width 672 height 18
copy h1 "4500141117"
click at [676, 63] on button "Editar" at bounding box center [685, 61] width 44 height 17
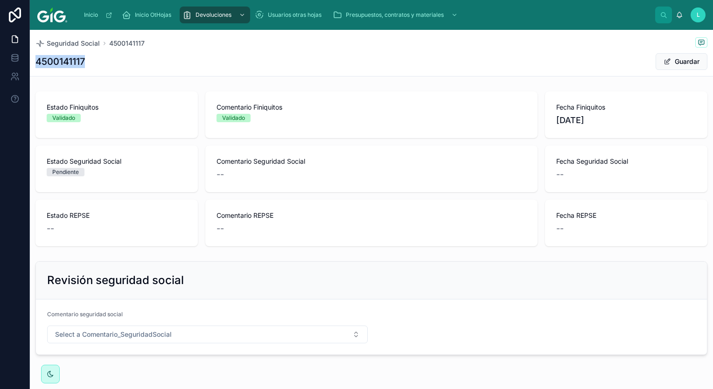
scroll to position [430, 0]
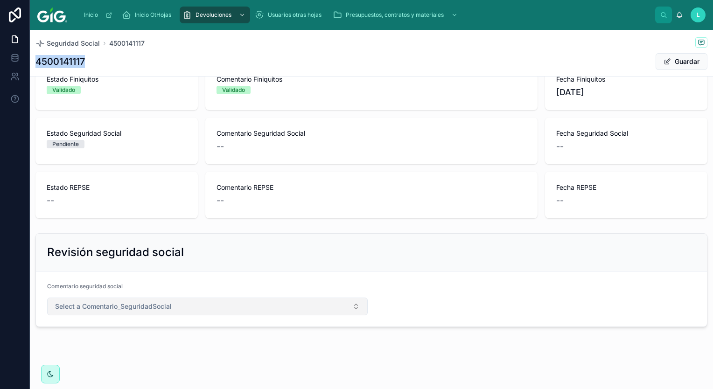
click at [130, 307] on span "Select a Comentario_SeguridadSocial" at bounding box center [113, 306] width 117 height 9
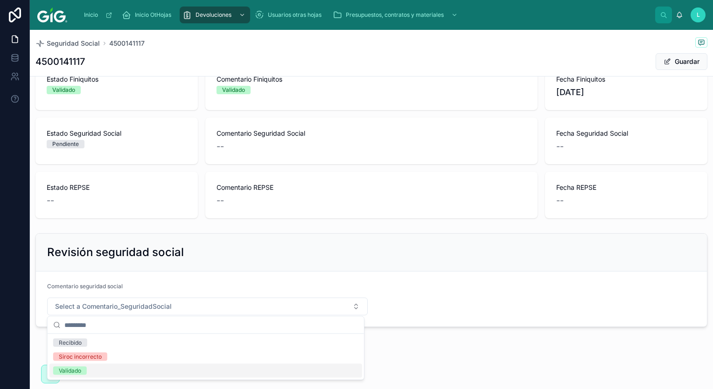
click at [111, 372] on div "Validado" at bounding box center [205, 371] width 313 height 14
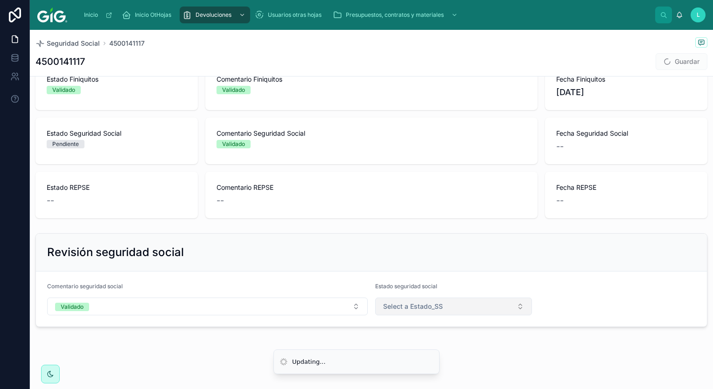
click at [447, 306] on button "Select a Estado_SS" at bounding box center [453, 307] width 157 height 18
click at [438, 368] on li "Updating..." at bounding box center [356, 361] width 166 height 25
click at [453, 298] on button "Select a Estado_SS" at bounding box center [453, 307] width 157 height 18
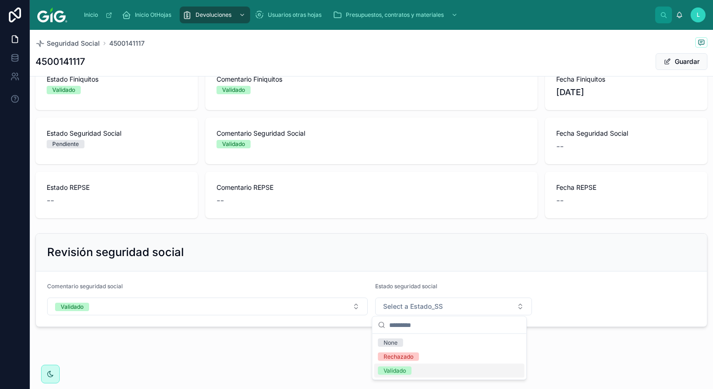
click at [422, 372] on div "Validado" at bounding box center [449, 371] width 150 height 14
click at [670, 61] on button "Guardar" at bounding box center [681, 61] width 52 height 17
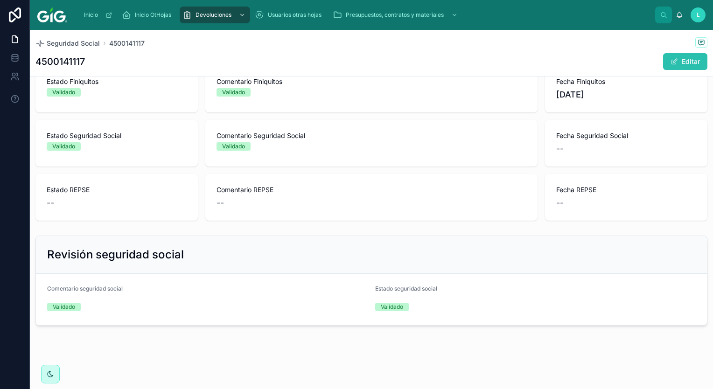
scroll to position [420, 0]
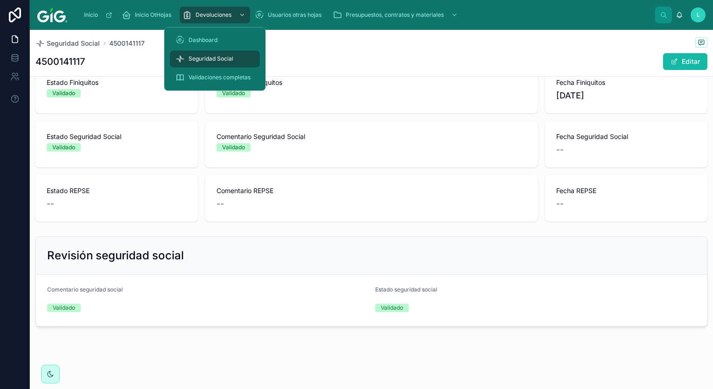
click at [199, 54] on div "Seguridad Social" at bounding box center [214, 58] width 79 height 15
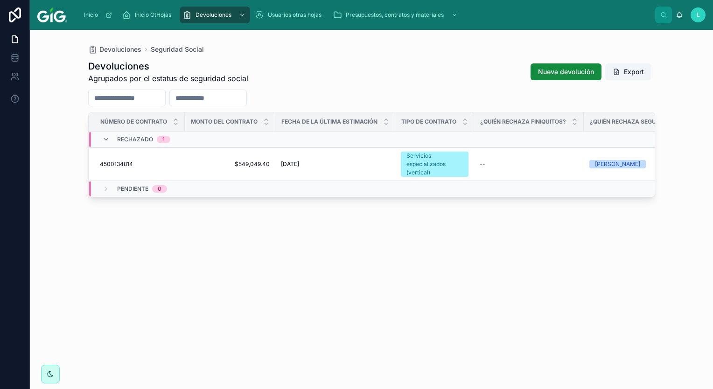
click at [657, 280] on div "Devoluciones Seguridad Social Devoluciones Agrupados por el estatus de segurida…" at bounding box center [371, 204] width 597 height 348
